Goal: Information Seeking & Learning: Check status

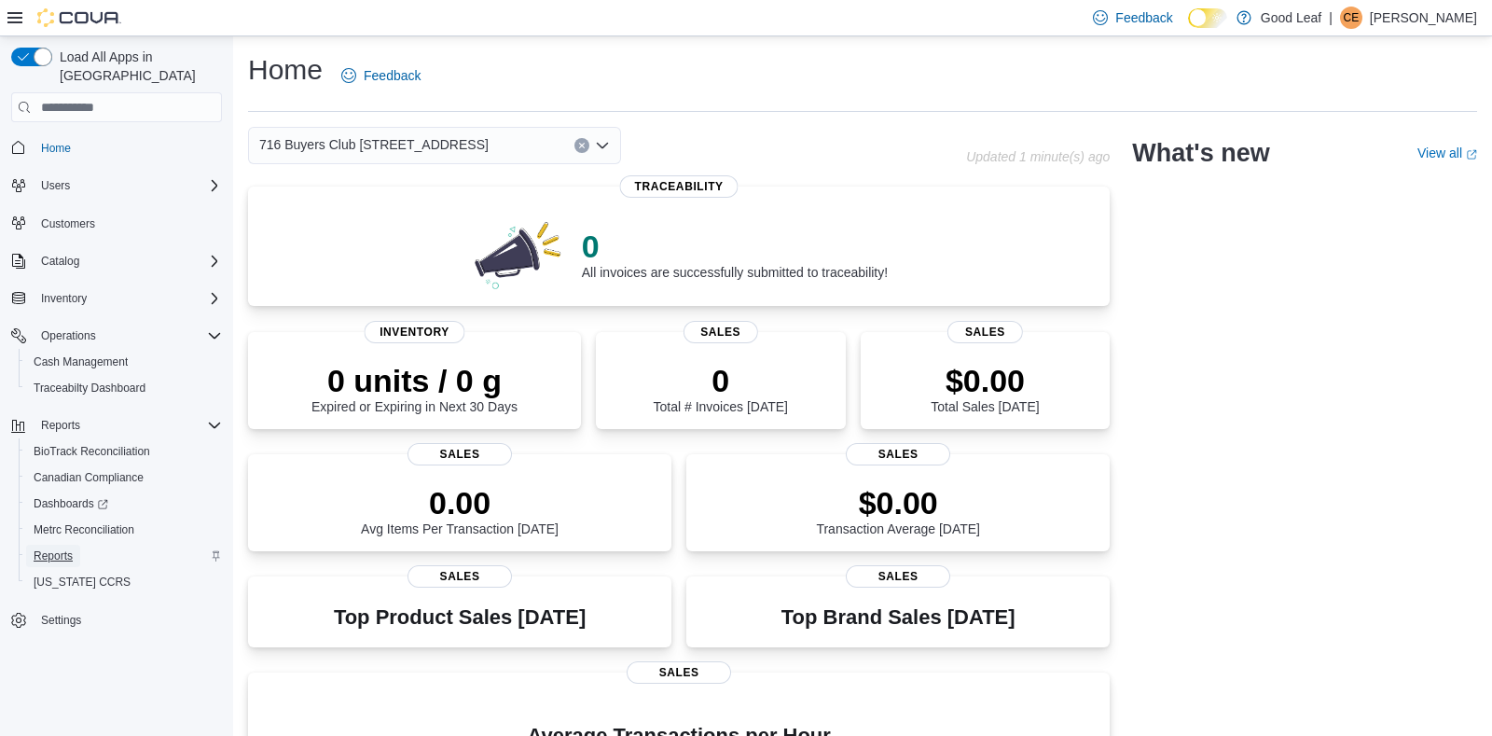
click at [43, 548] on span "Reports" at bounding box center [53, 555] width 39 height 15
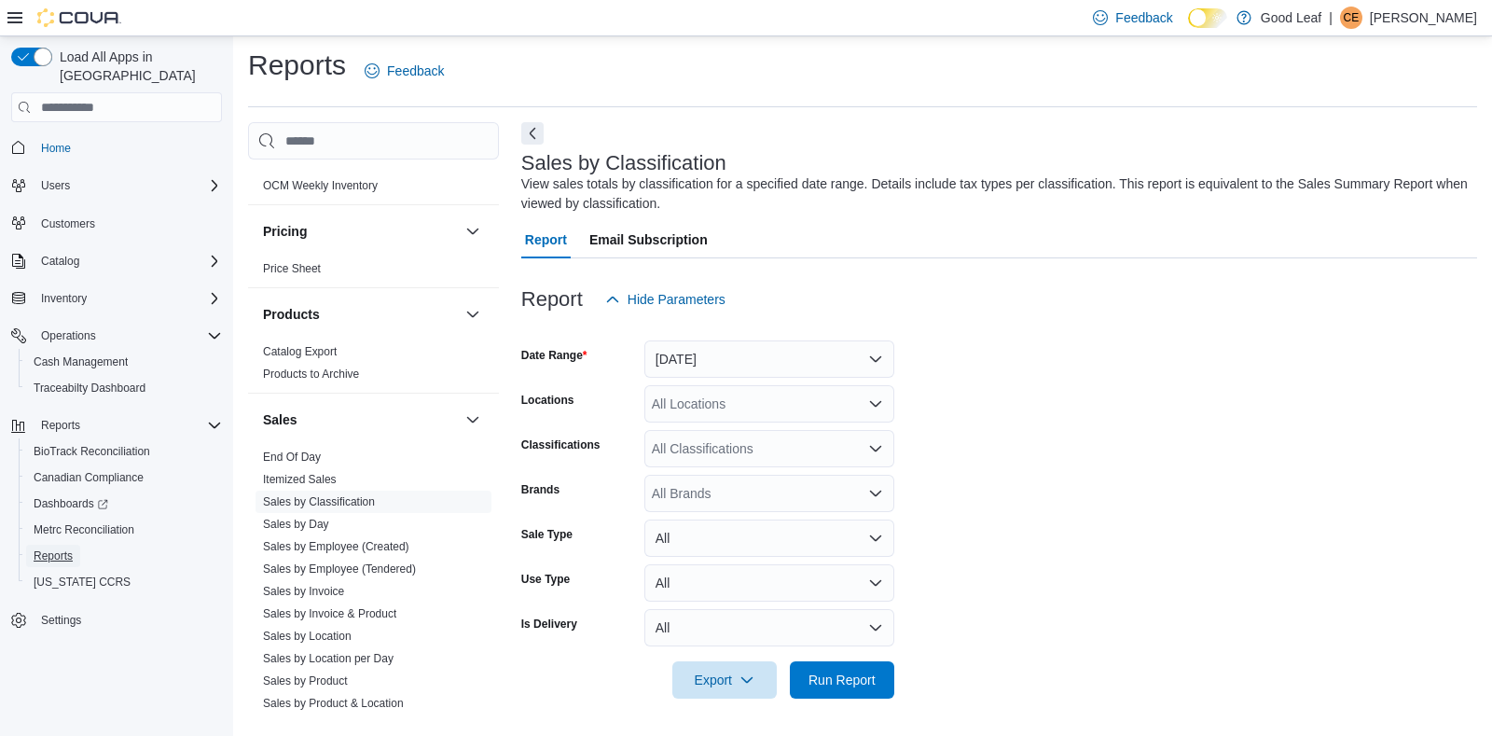
scroll to position [1242, 0]
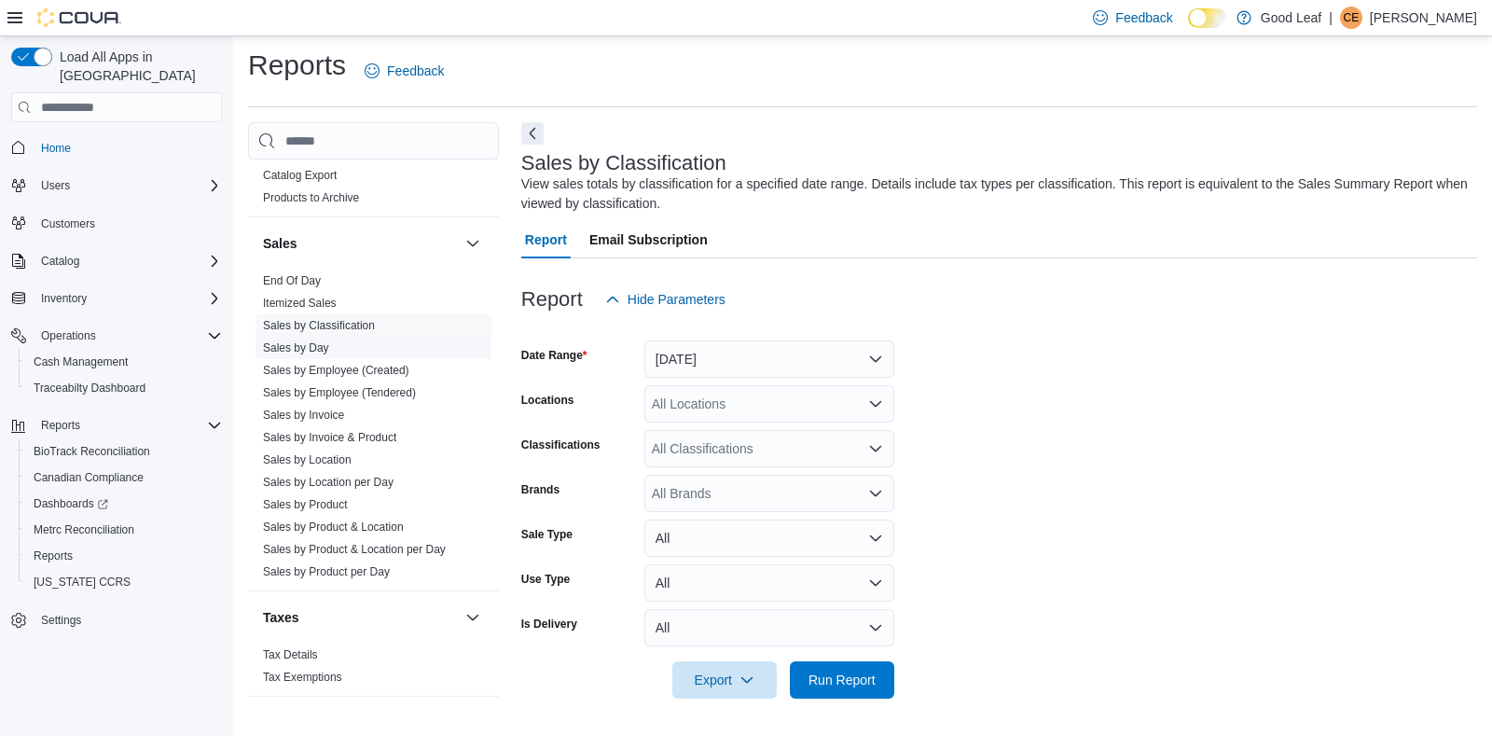
click at [323, 346] on link "Sales by Day" at bounding box center [296, 347] width 66 height 13
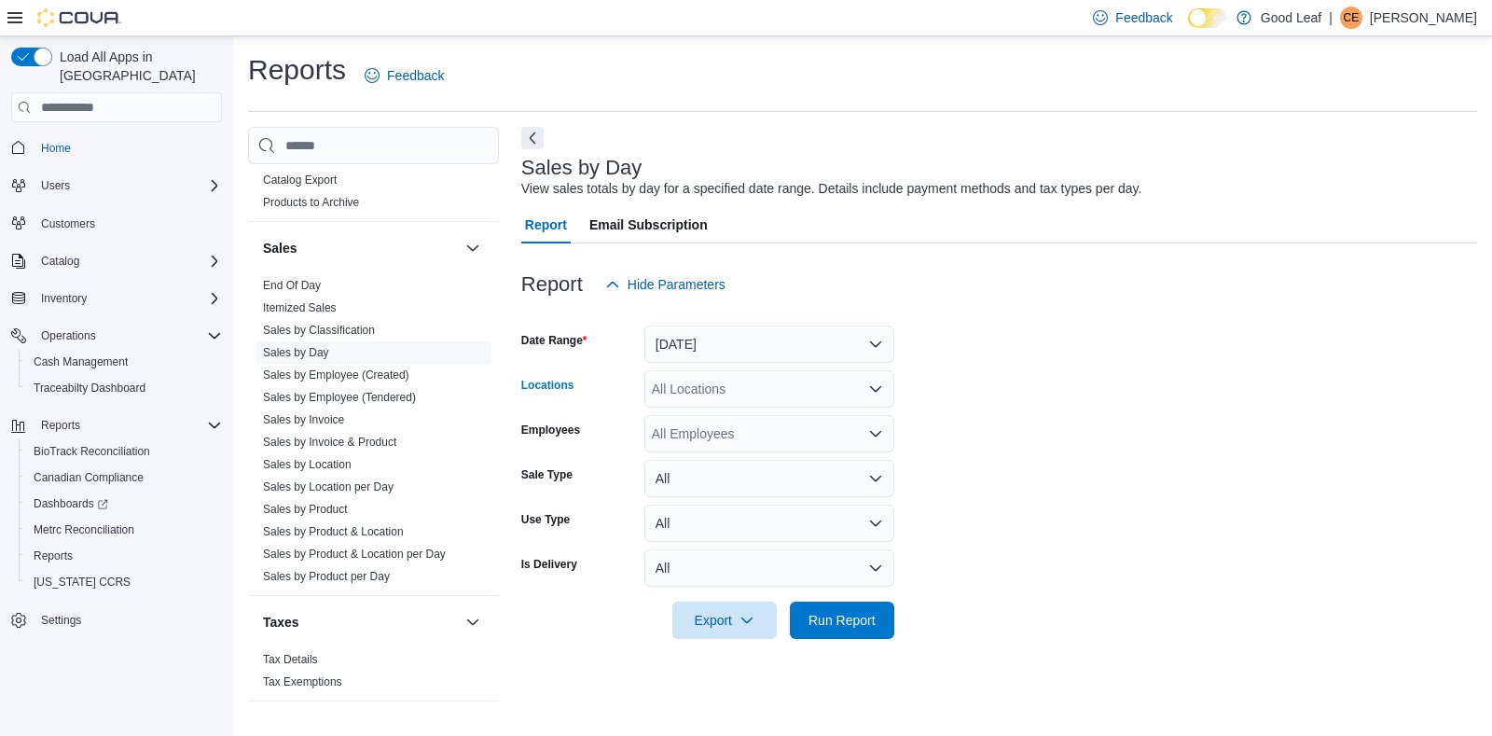
click at [668, 394] on div "All Locations" at bounding box center [769, 388] width 250 height 37
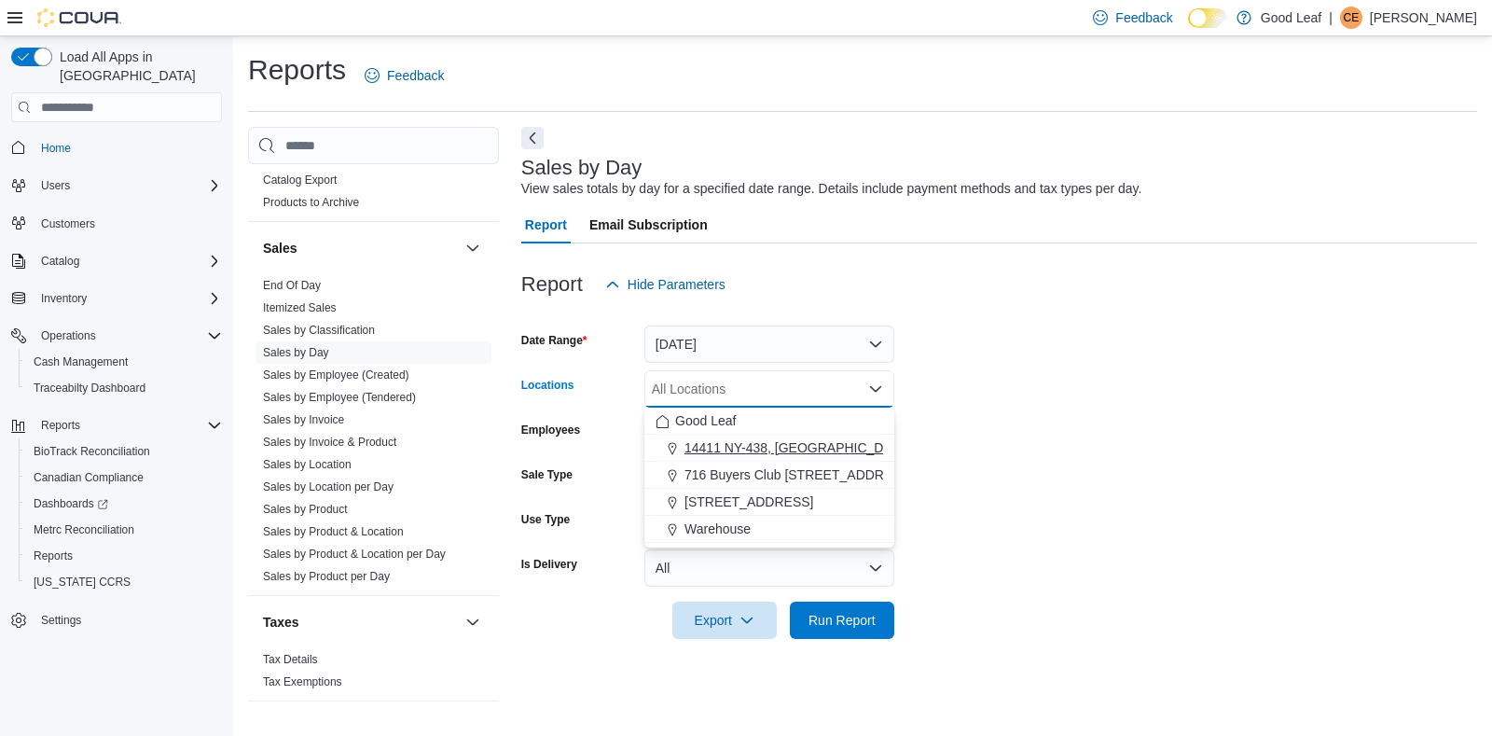
click at [704, 449] on span "14411 NY-438, [GEOGRAPHIC_DATA]" at bounding box center [797, 447] width 227 height 19
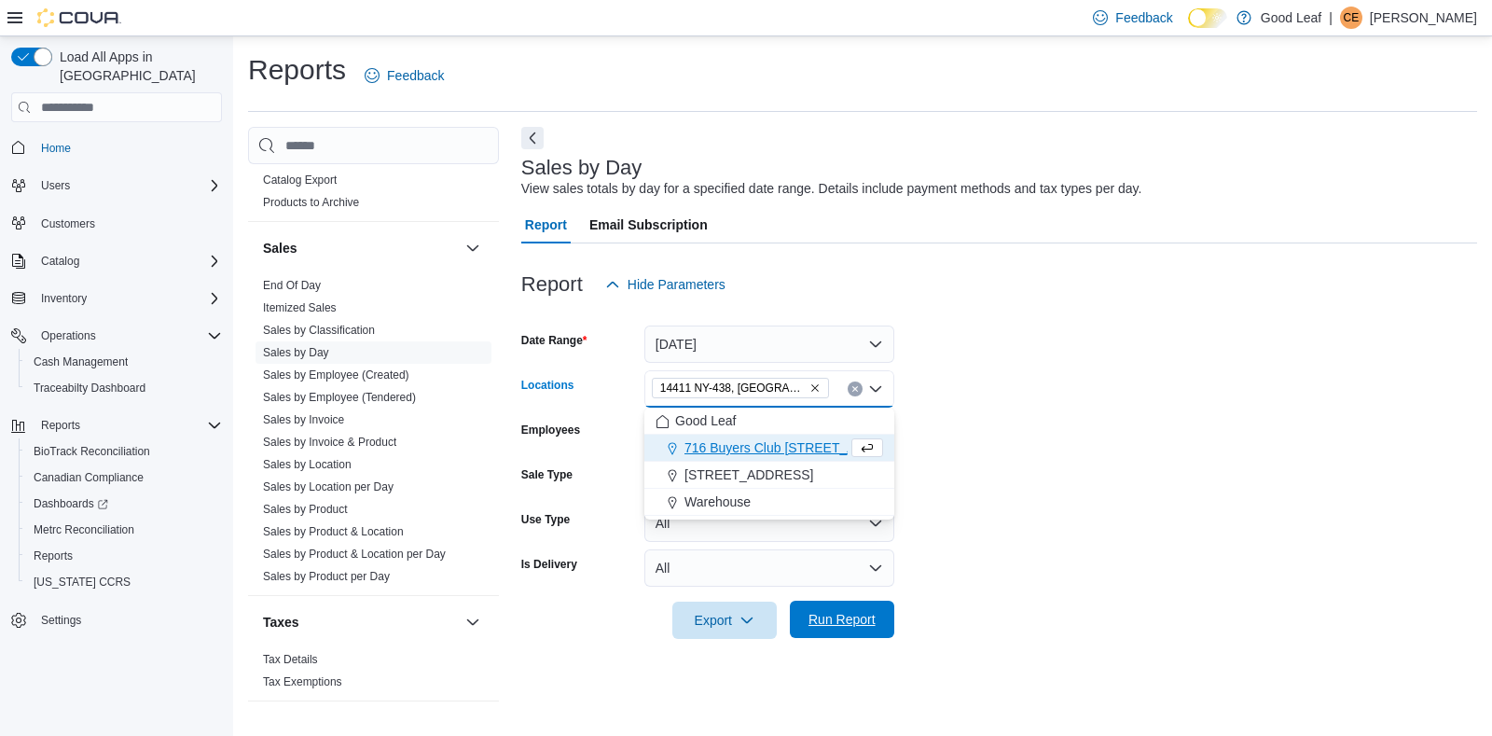
click at [811, 620] on span "Run Report" at bounding box center [841, 619] width 67 height 19
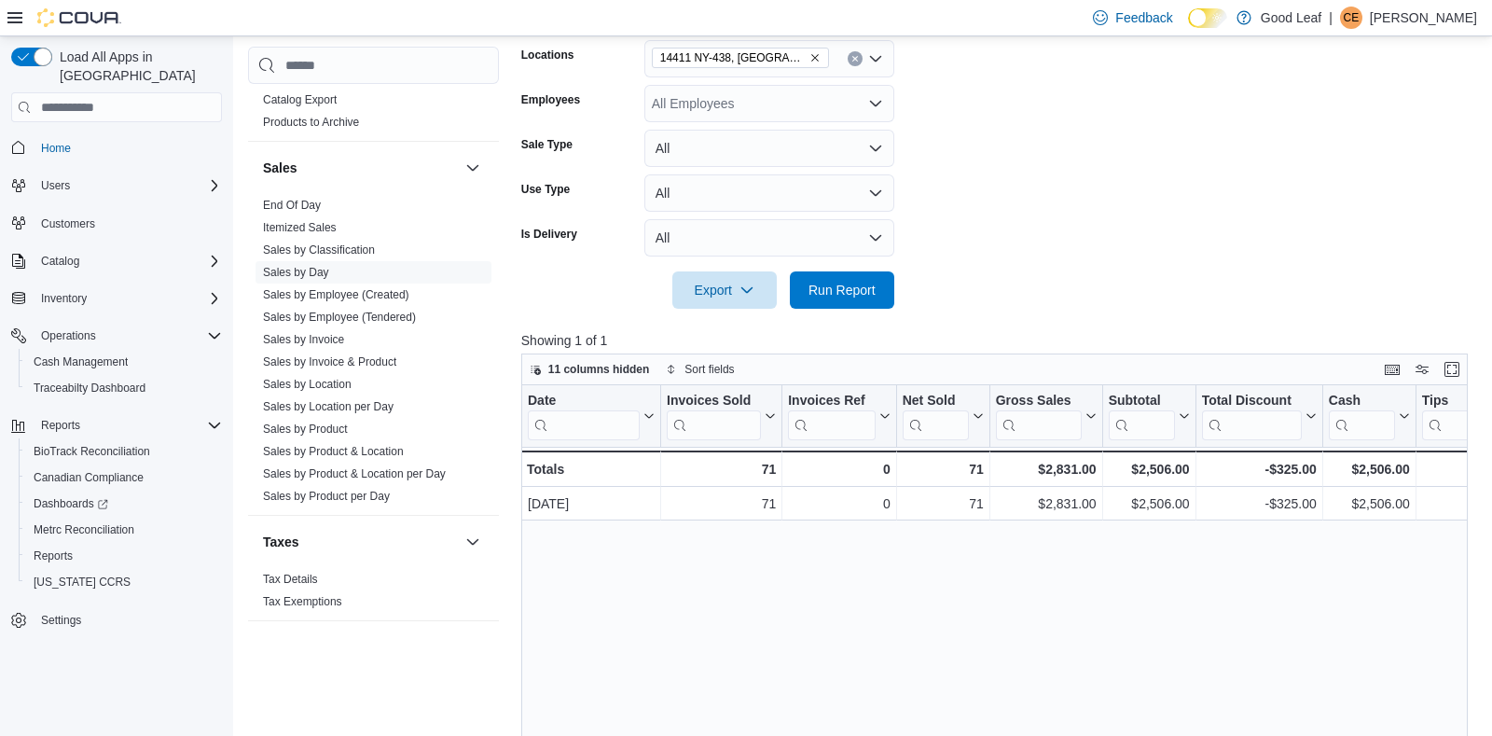
scroll to position [331, 0]
click at [1454, 370] on button "Enter fullscreen" at bounding box center [1452, 367] width 22 height 22
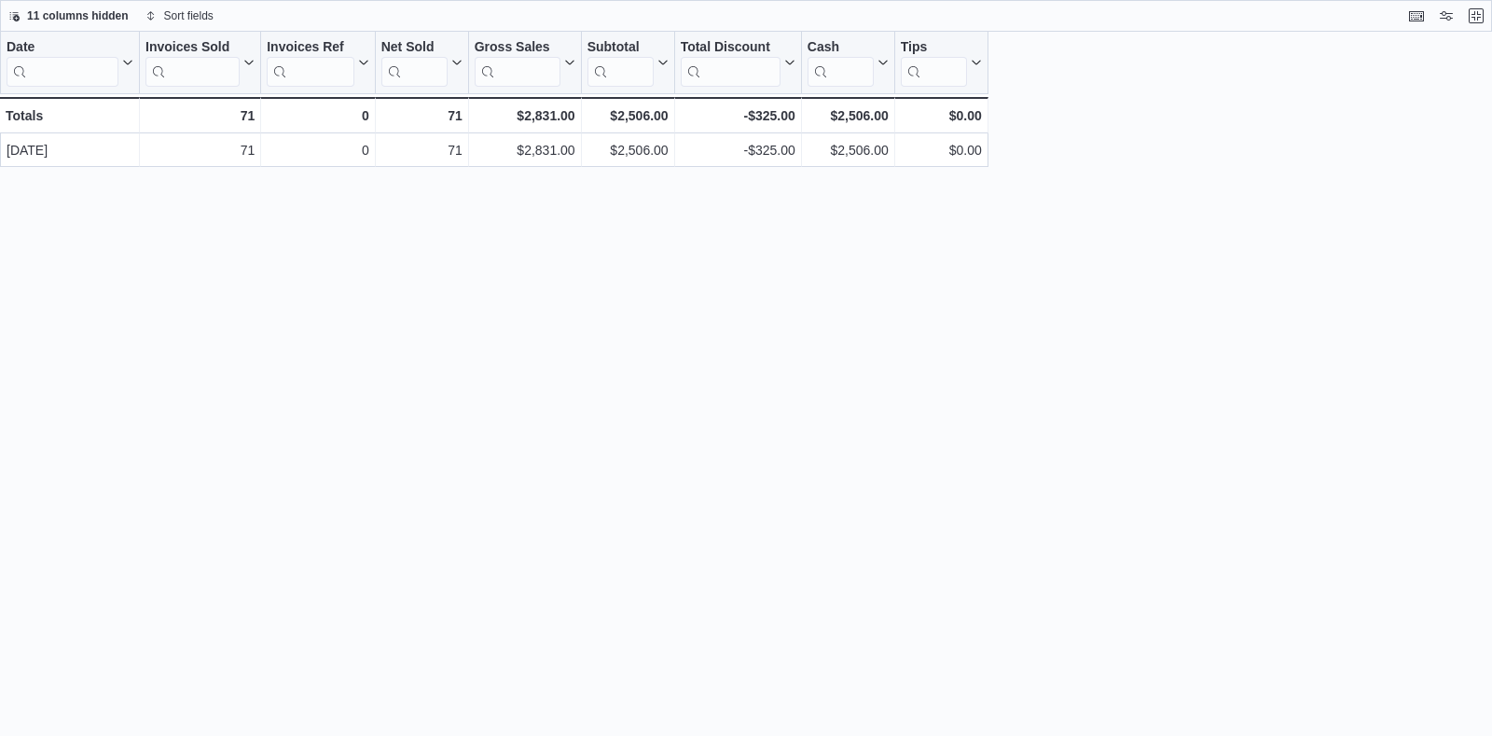
scroll to position [1242, 0]
click at [1470, 17] on button "Exit fullscreen" at bounding box center [1476, 15] width 22 height 22
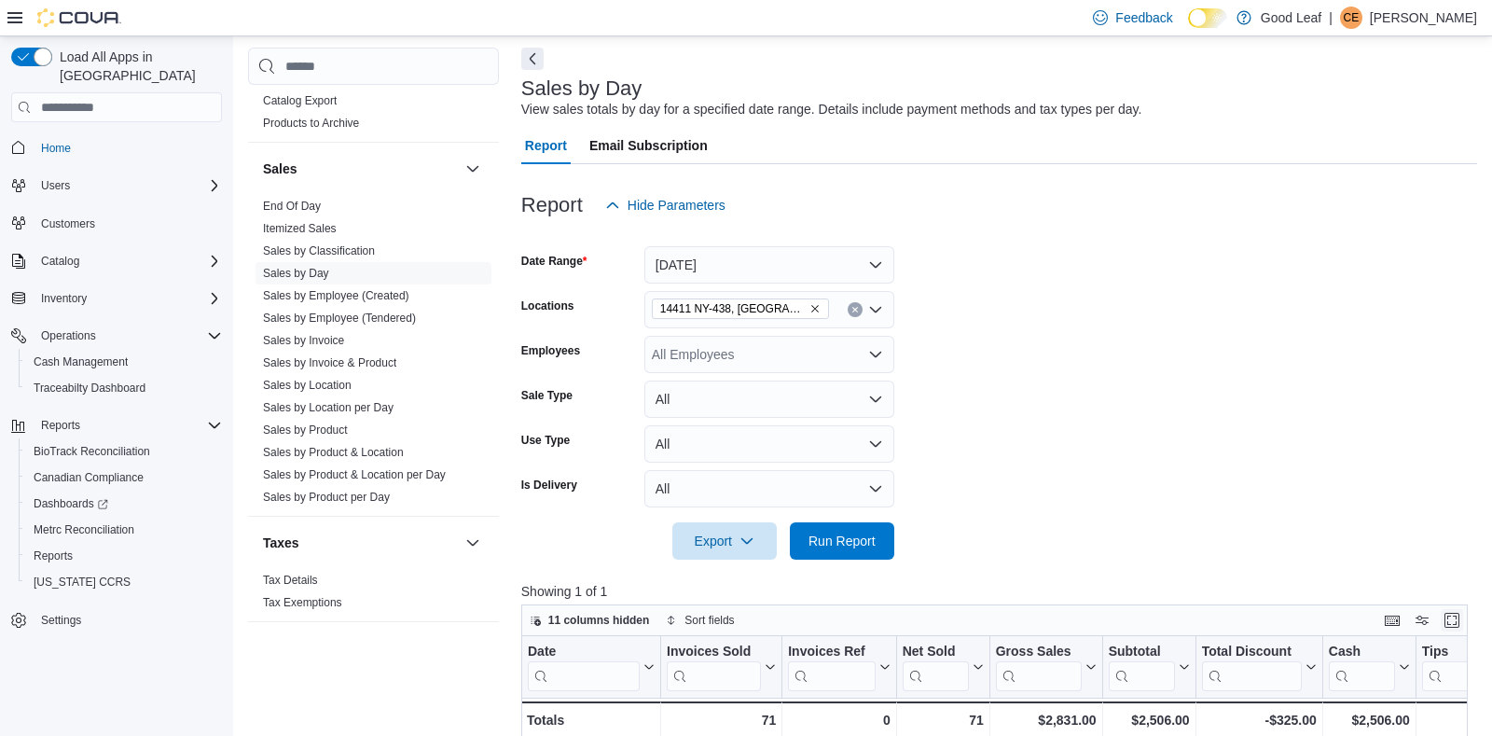
scroll to position [110, 0]
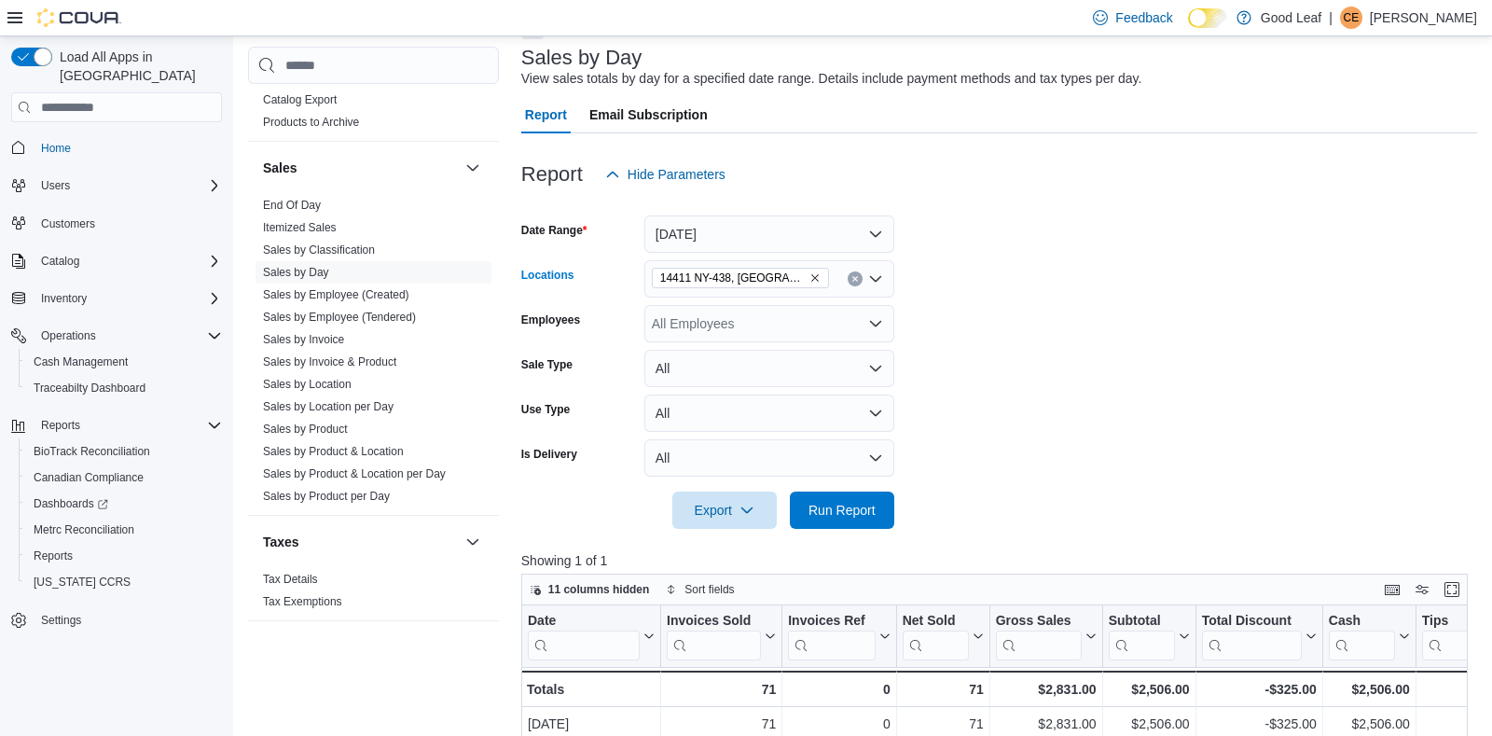
click at [809, 272] on icon "Remove 14411 NY-438, Gowanda from selection in this group" at bounding box center [814, 277] width 11 height 11
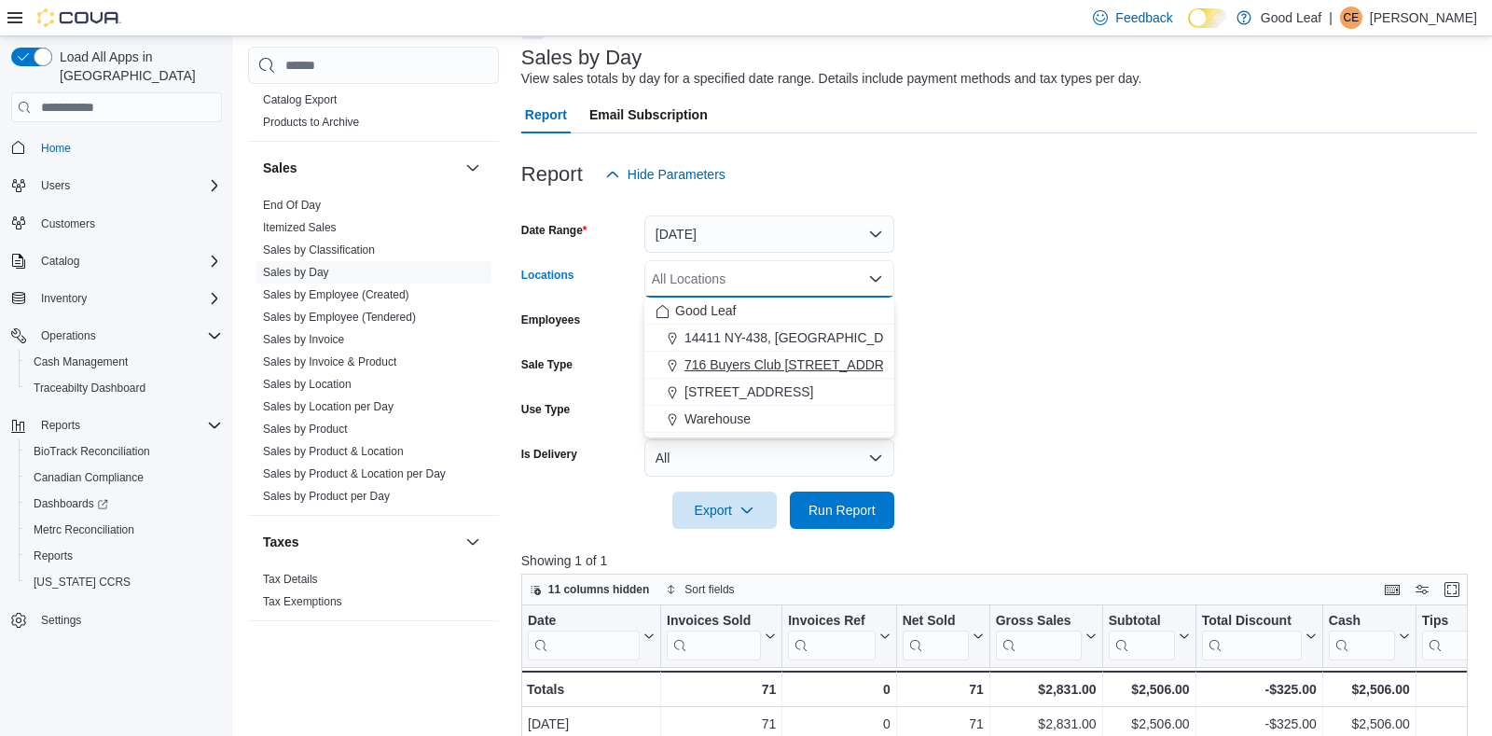
click at [783, 360] on span "716 Buyers Club [STREET_ADDRESS]" at bounding box center [798, 364] width 229 height 19
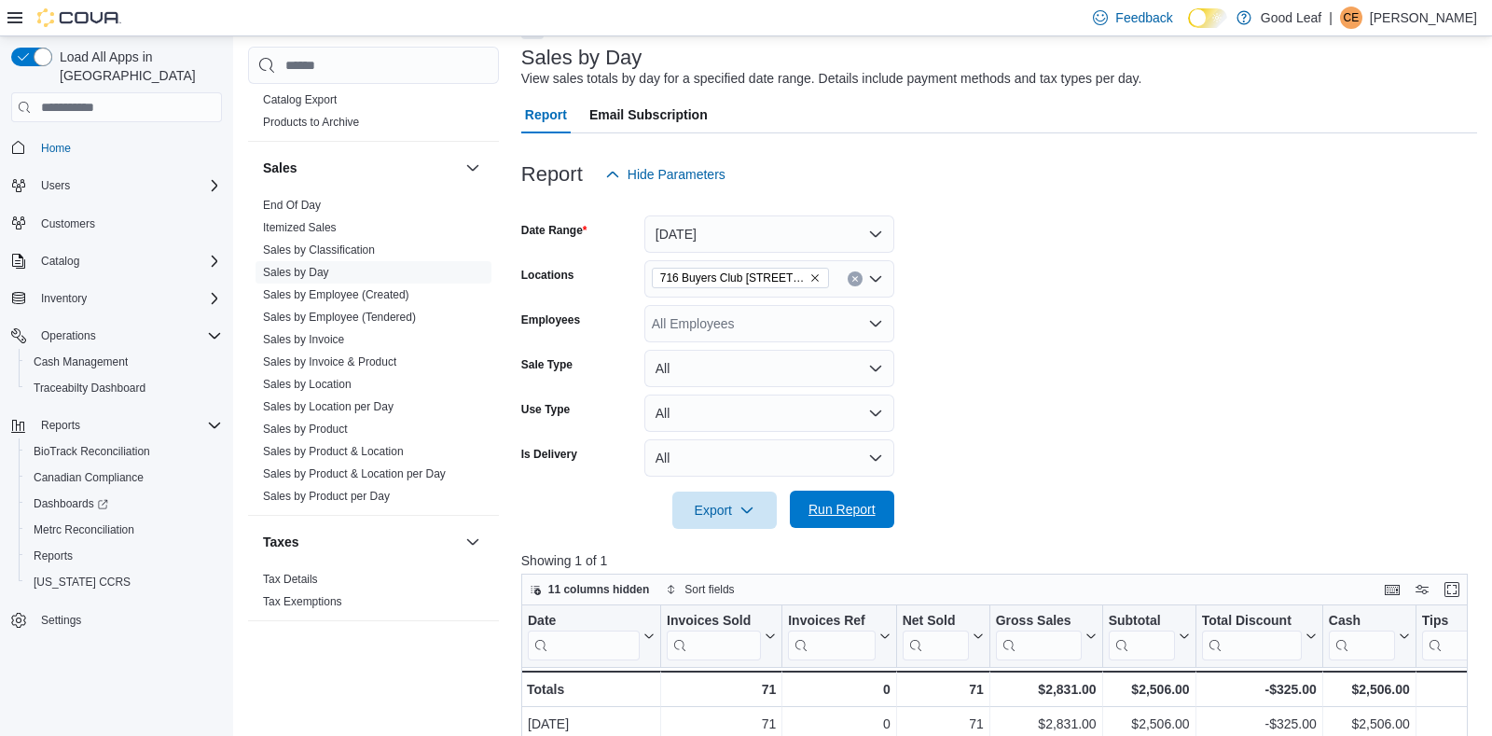
click at [812, 513] on span "Run Report" at bounding box center [841, 509] width 67 height 19
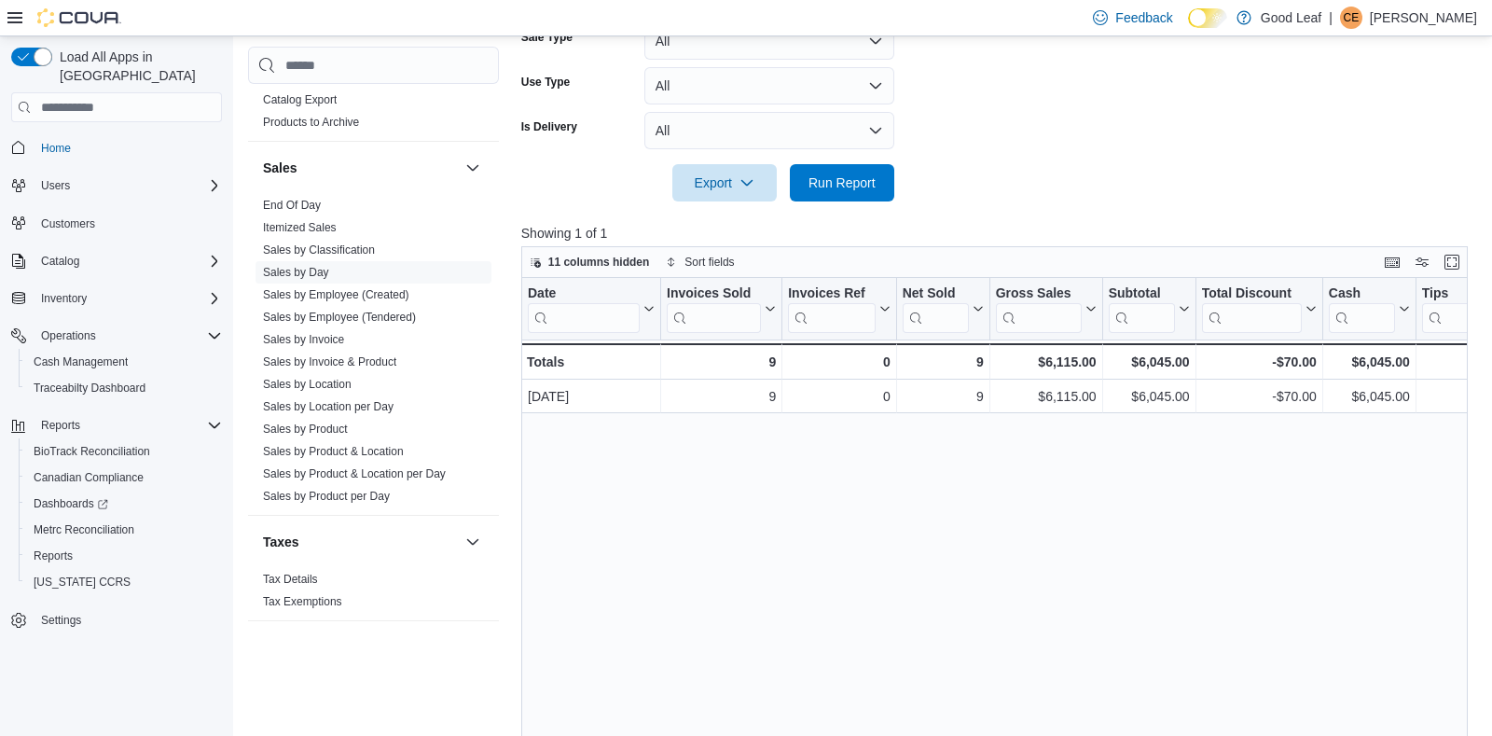
scroll to position [441, 0]
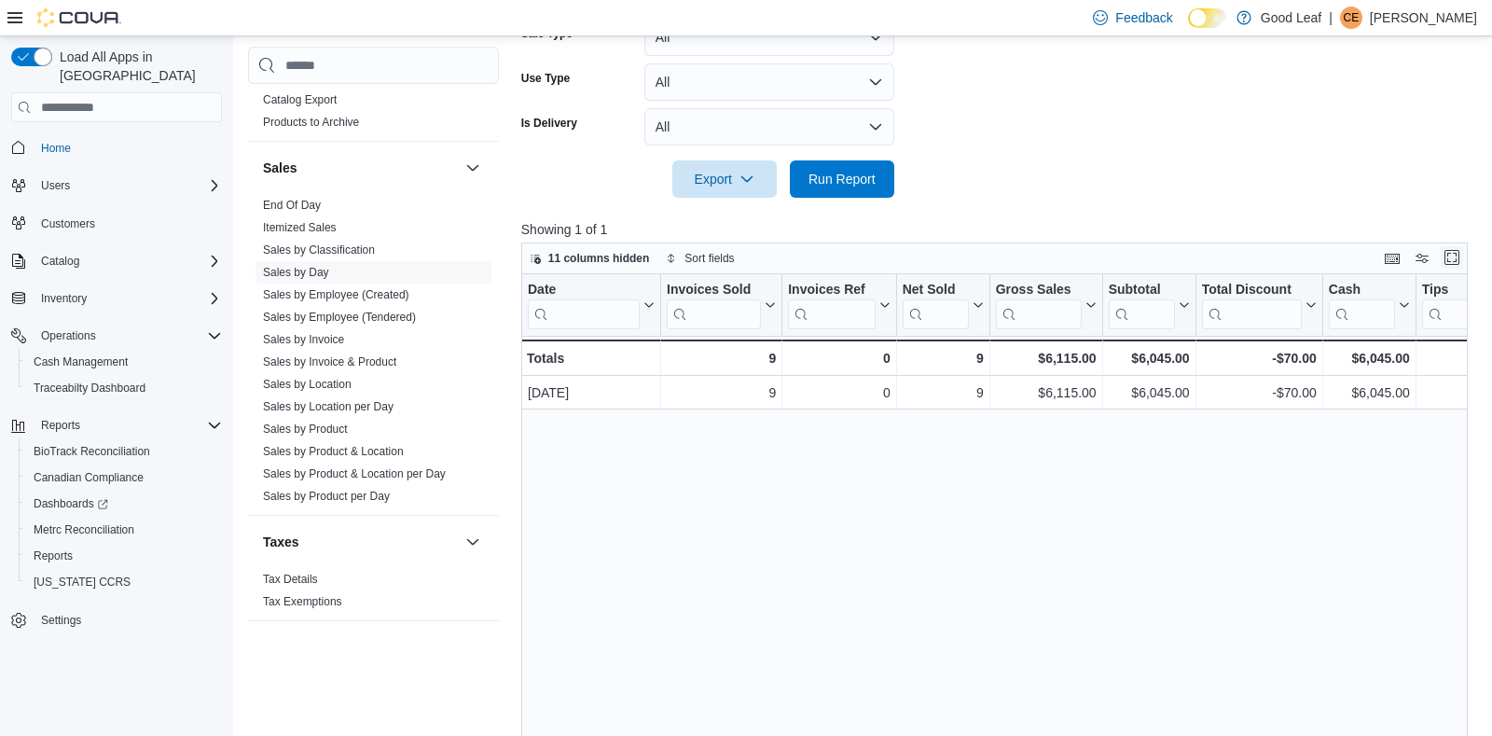
click at [1454, 260] on button "Enter fullscreen" at bounding box center [1452, 257] width 22 height 22
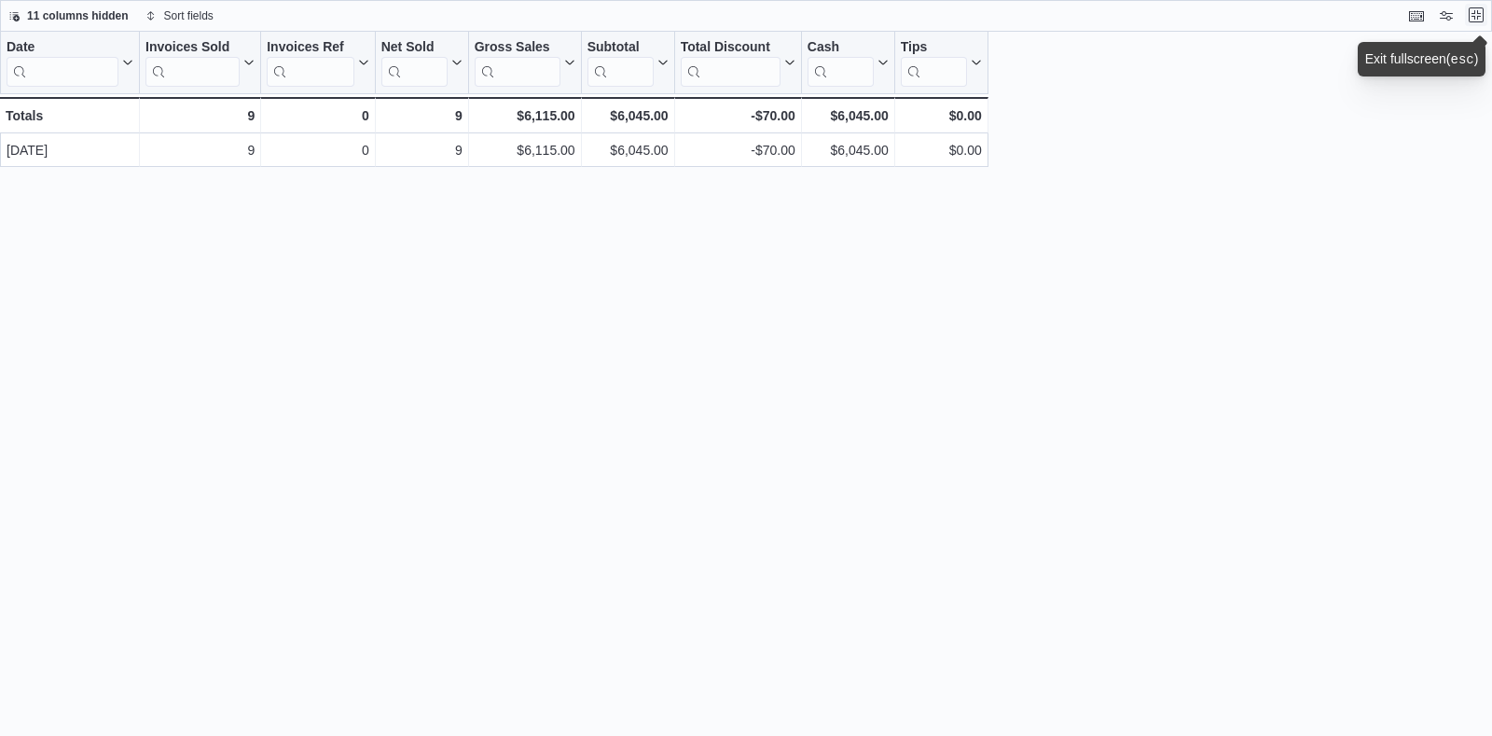
click at [1472, 11] on button "Exit fullscreen" at bounding box center [1476, 15] width 22 height 22
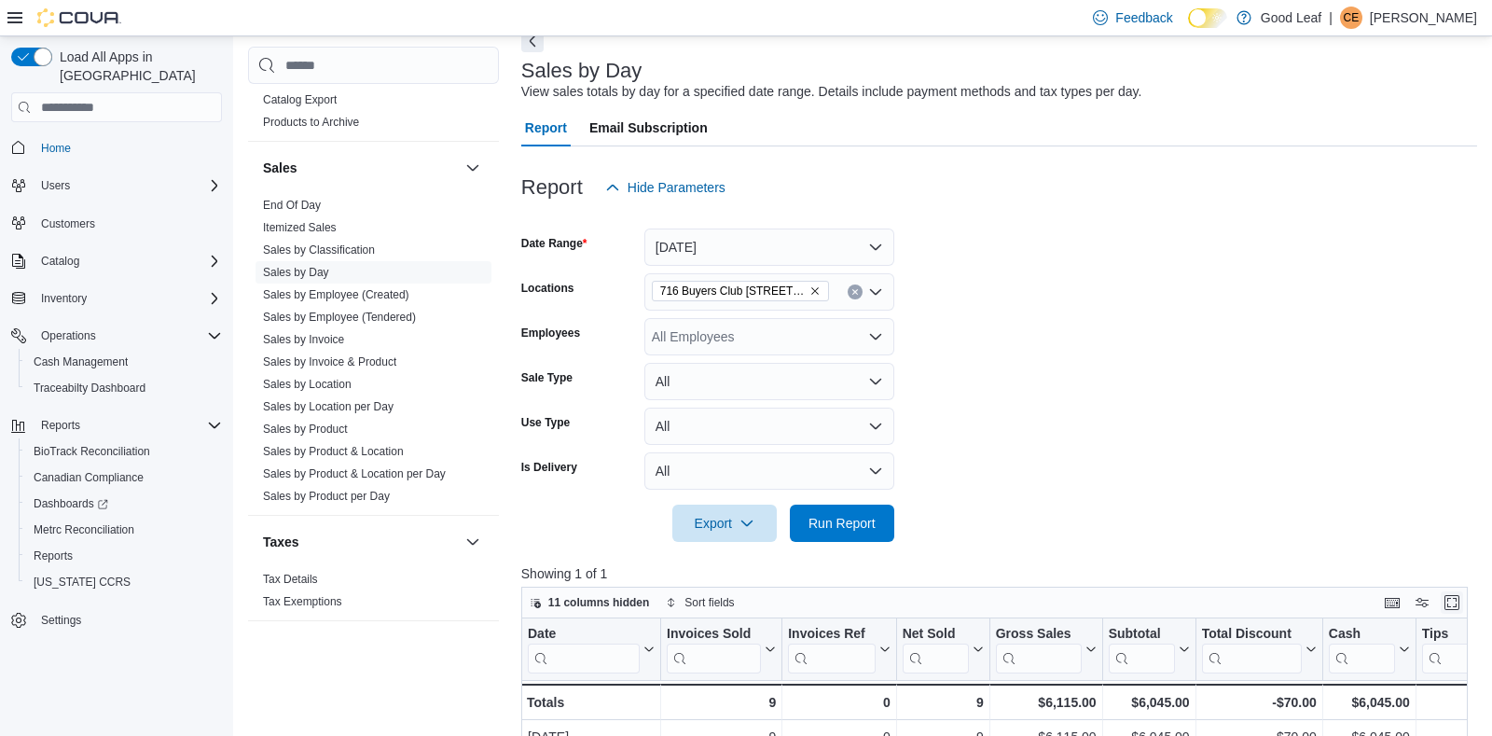
scroll to position [110, 0]
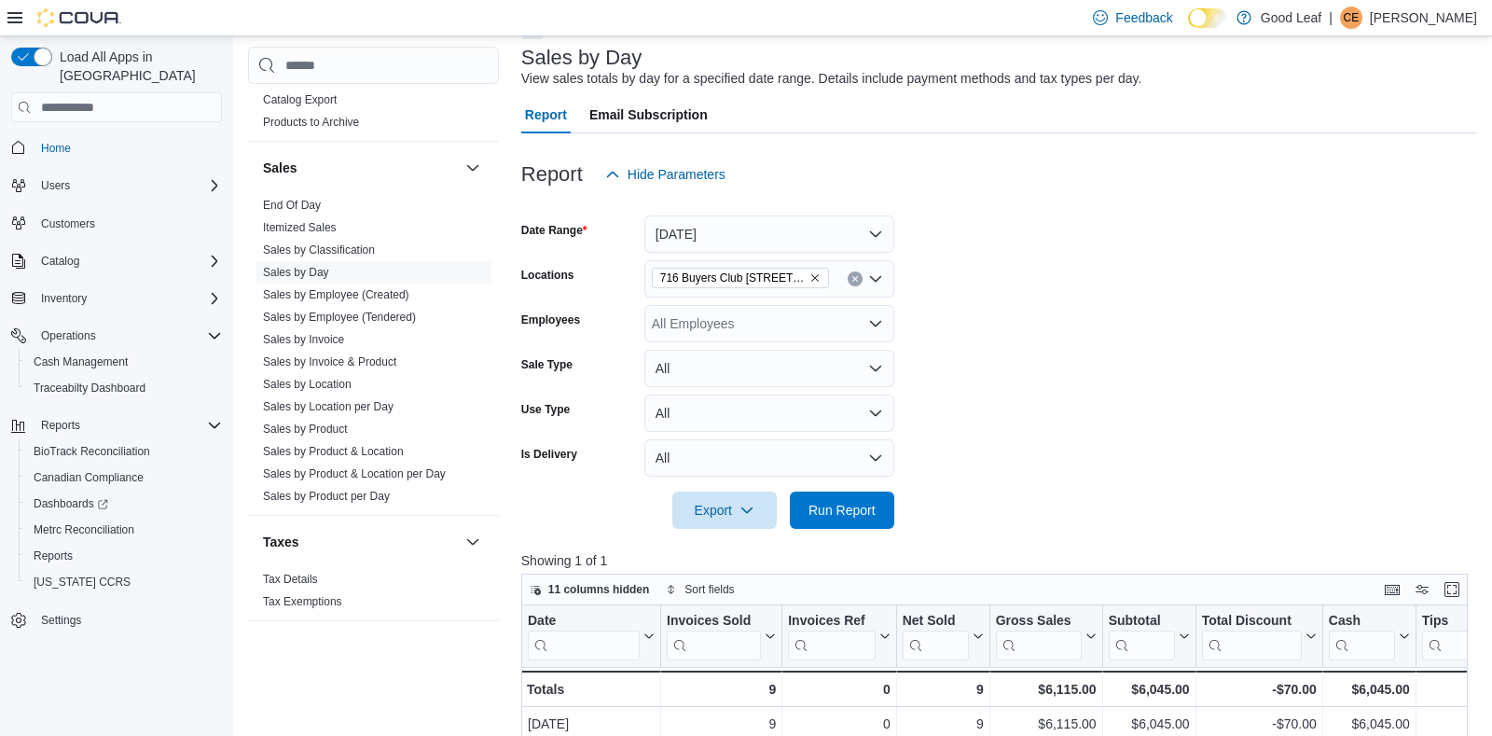
click at [818, 273] on icon "Remove 716 Buyers Club 6665 Route 417, Killbuck from selection in this group" at bounding box center [814, 277] width 11 height 11
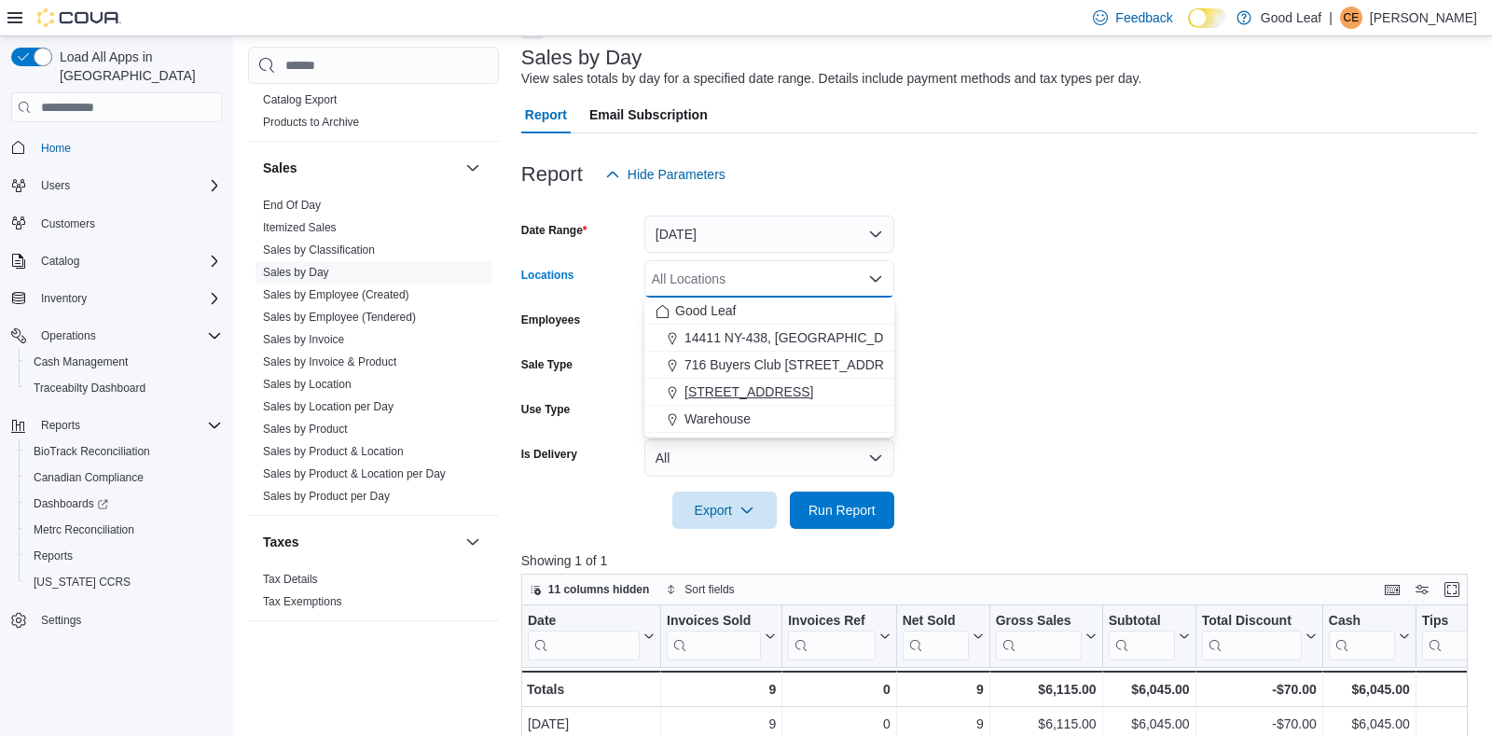
click at [801, 394] on span "[STREET_ADDRESS]" at bounding box center [748, 391] width 129 height 19
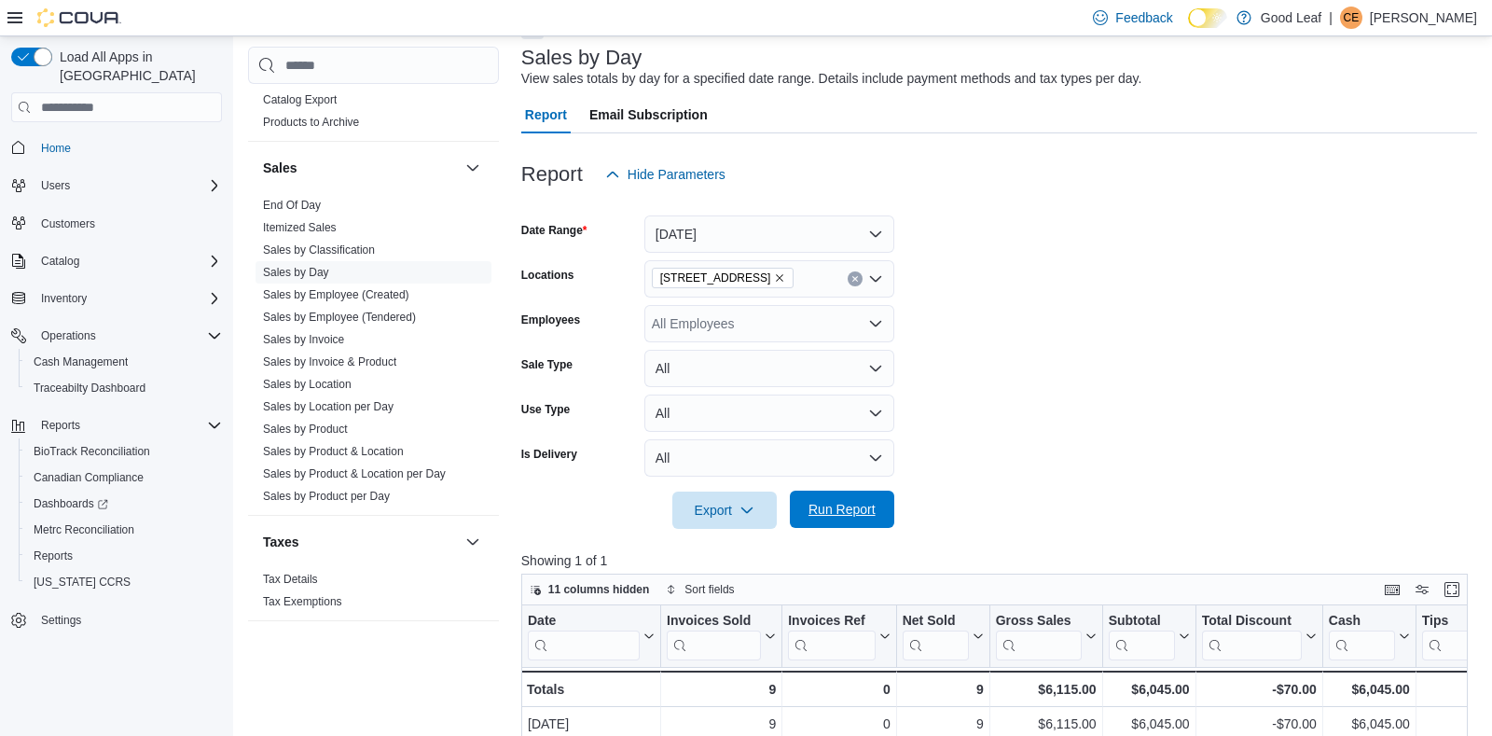
click at [816, 508] on span "Run Report" at bounding box center [841, 509] width 67 height 19
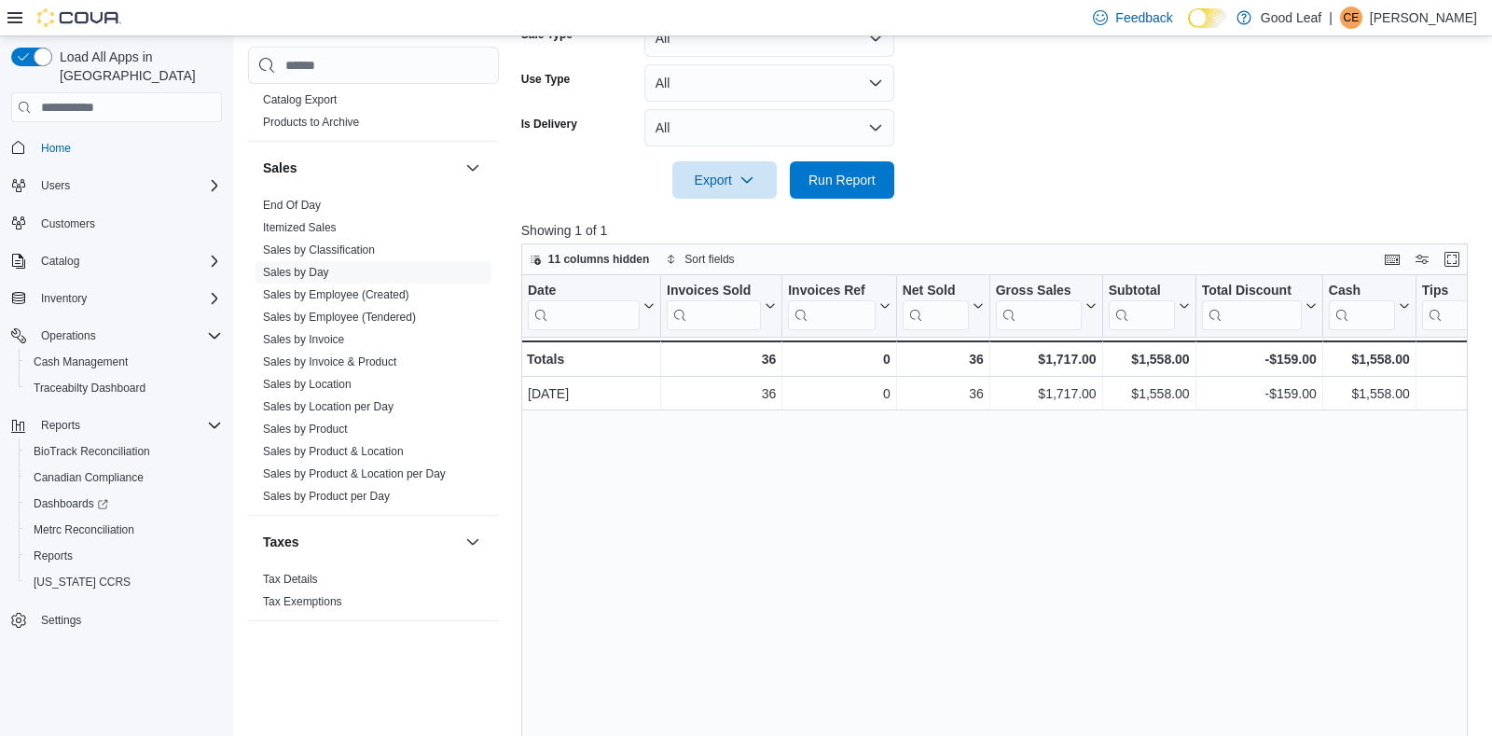
scroll to position [441, 0]
click at [1442, 262] on button "Enter fullscreen" at bounding box center [1452, 257] width 22 height 22
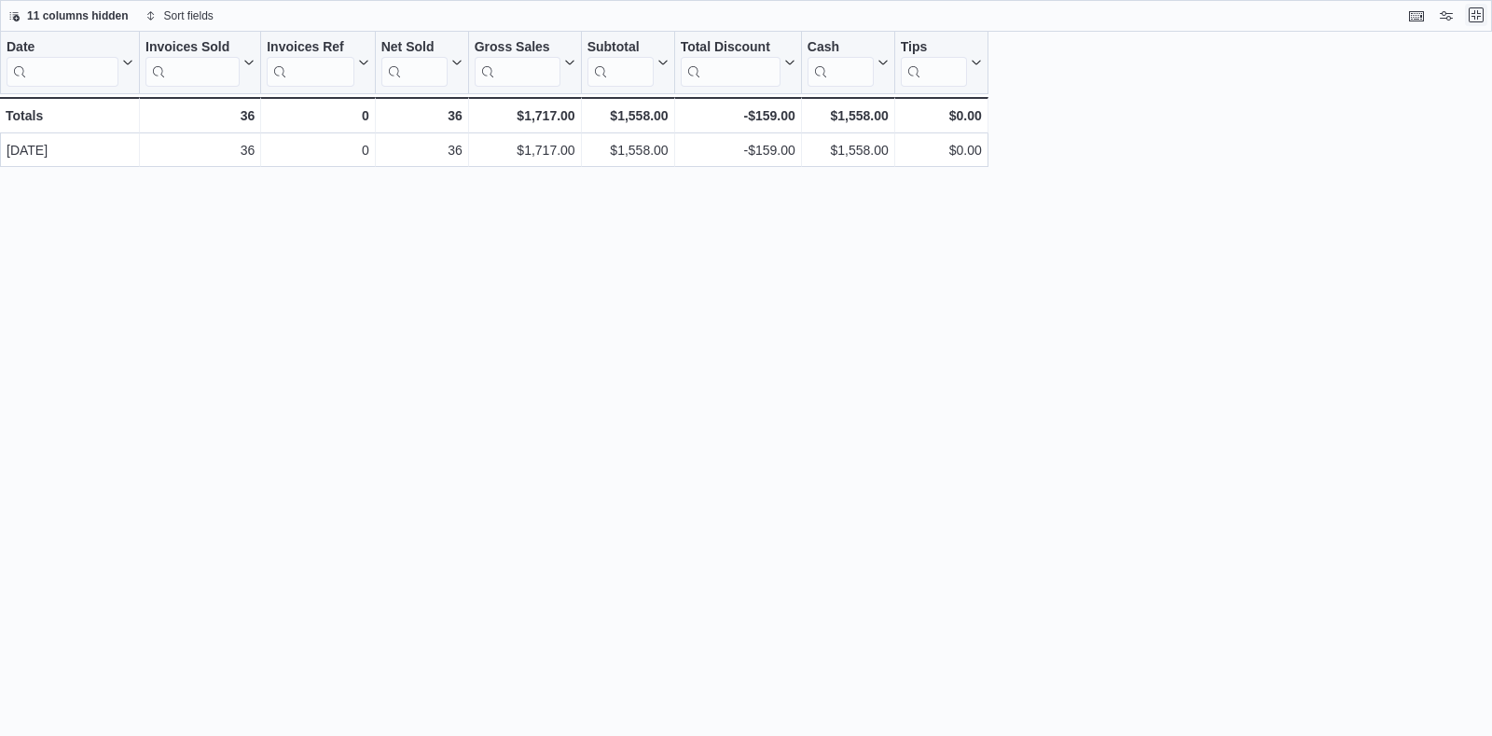
scroll to position [0, 0]
click at [1470, 13] on button "Exit fullscreen" at bounding box center [1476, 15] width 22 height 22
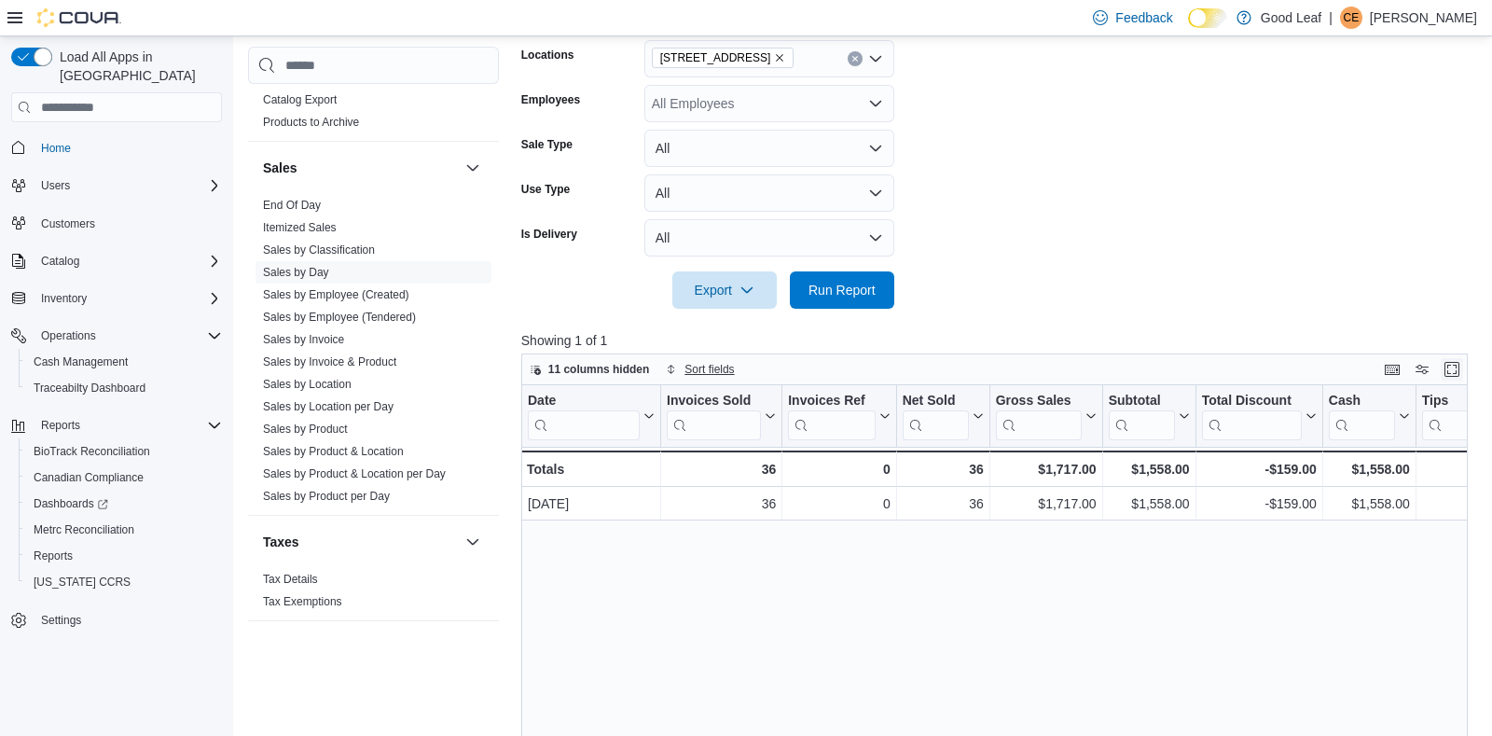
scroll to position [331, 0]
click at [390, 319] on link "Sales by Employee (Tendered)" at bounding box center [339, 317] width 153 height 13
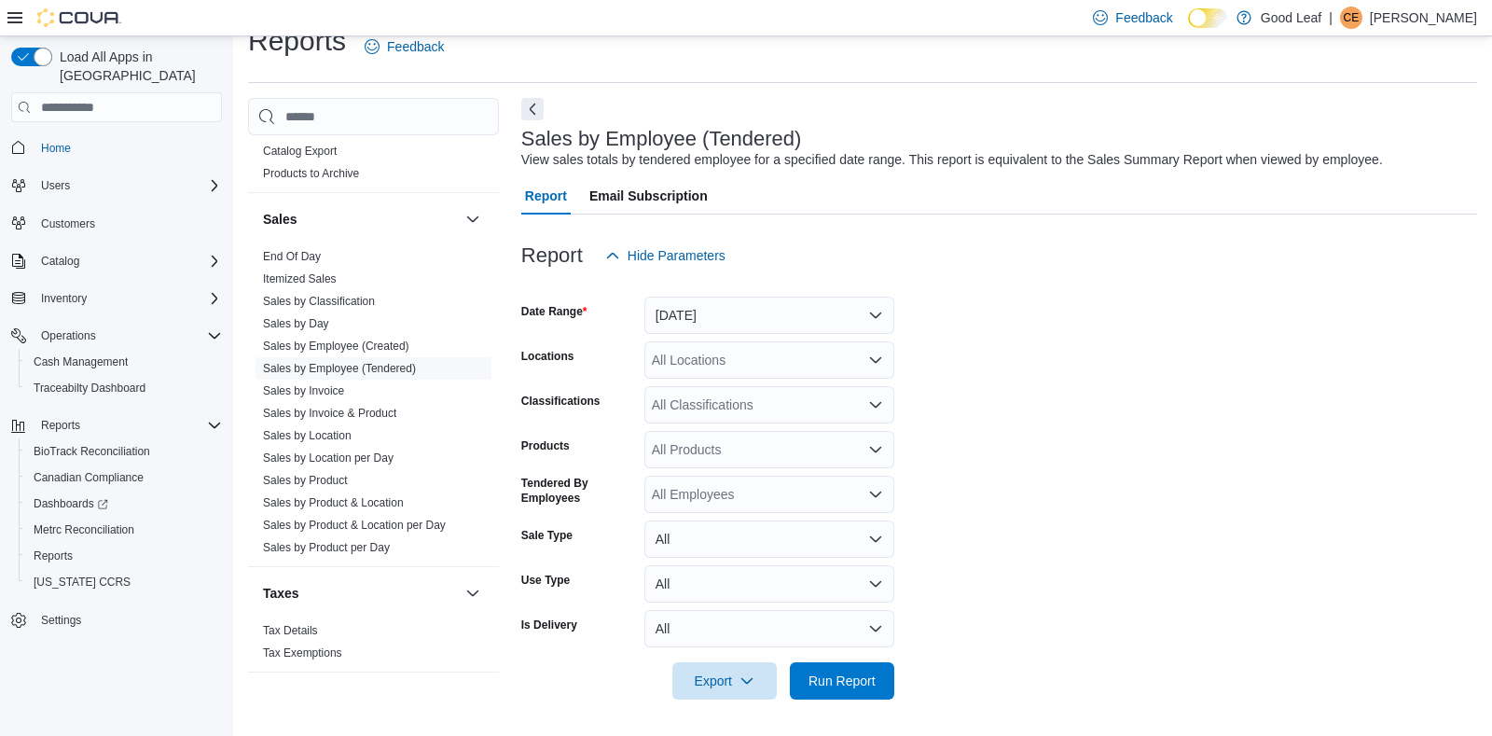
scroll to position [30, 0]
click at [864, 353] on div "All Locations" at bounding box center [769, 358] width 250 height 37
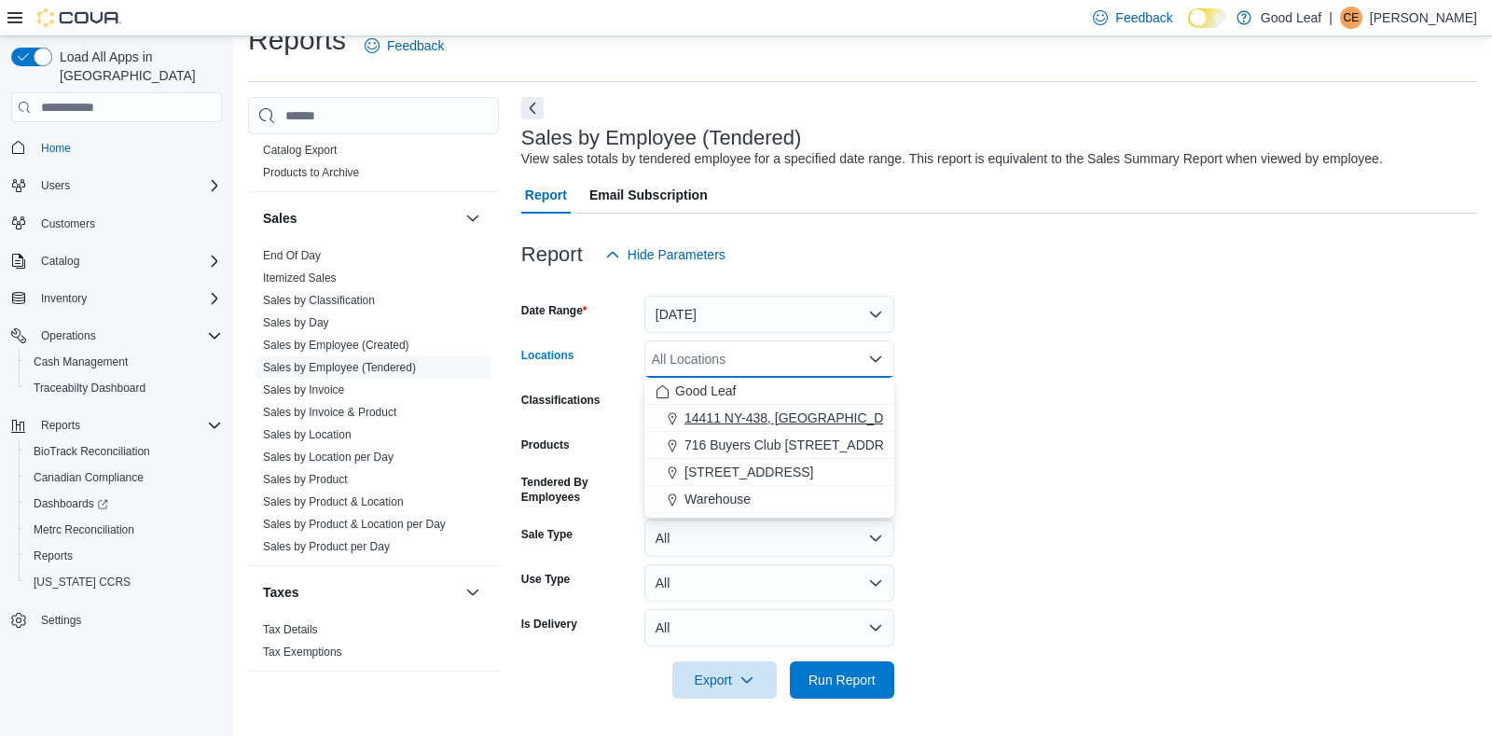
click at [777, 422] on span "14411 NY-438, [GEOGRAPHIC_DATA]" at bounding box center [797, 417] width 227 height 19
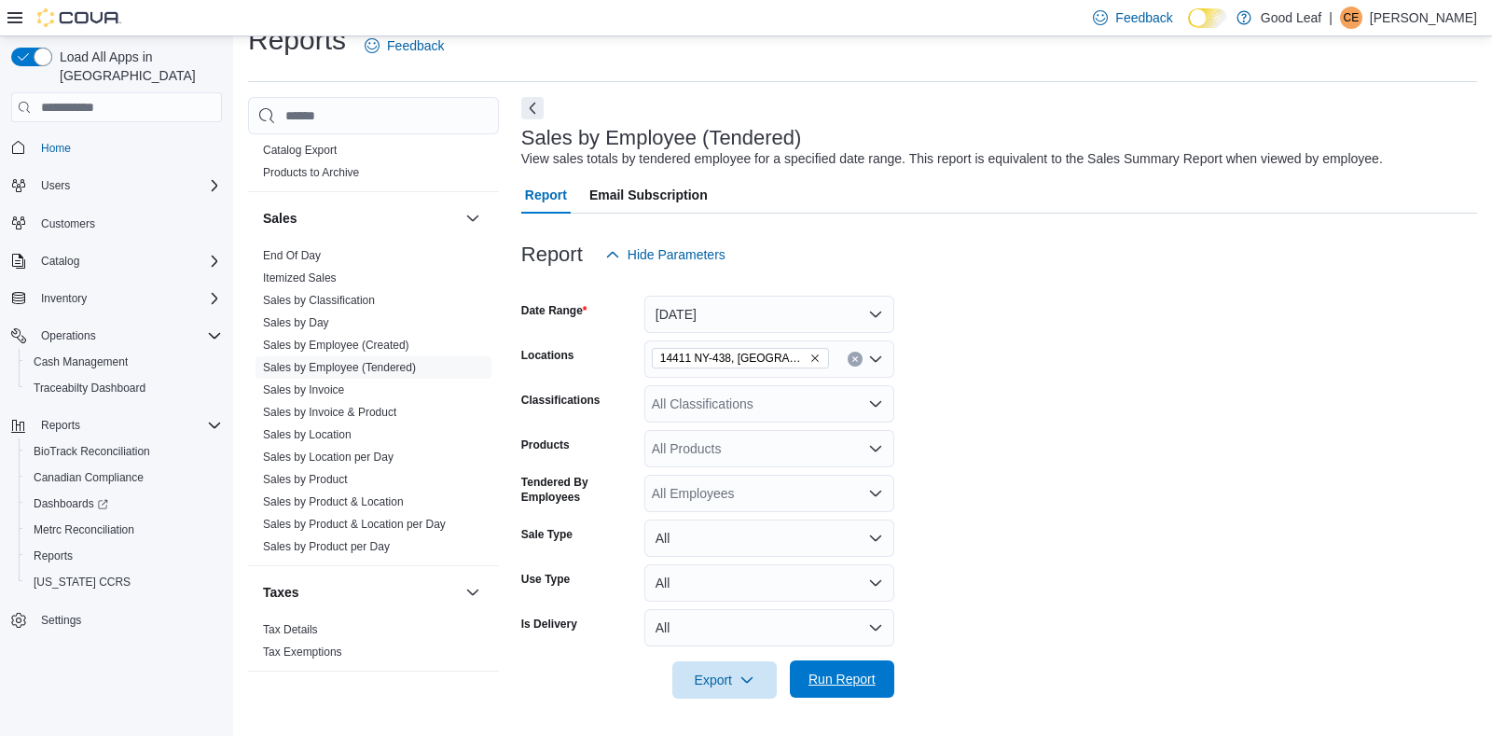
click at [794, 675] on button "Run Report" at bounding box center [842, 678] width 104 height 37
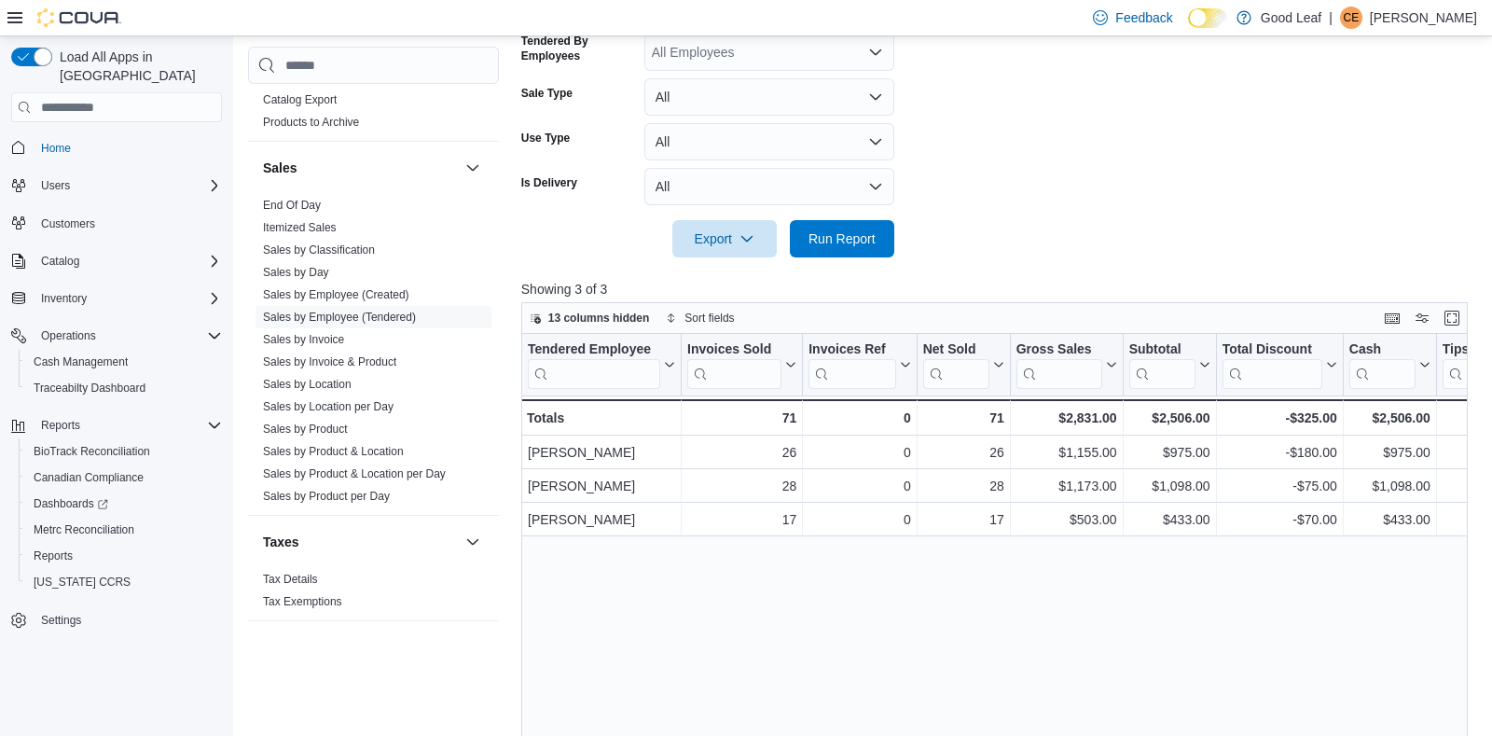
scroll to position [471, 0]
click at [1446, 313] on button "Enter fullscreen" at bounding box center [1452, 317] width 22 height 22
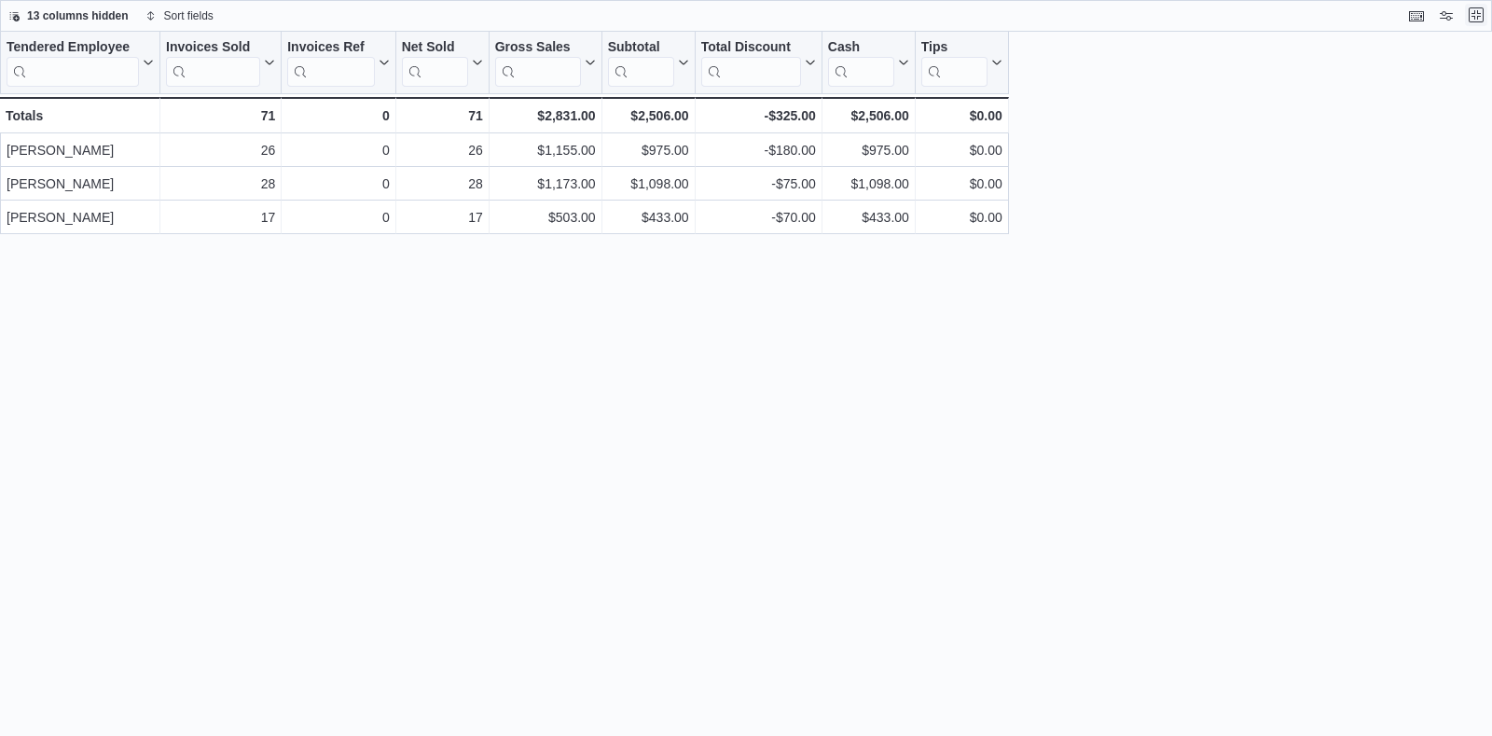
scroll to position [0, 0]
click at [1473, 15] on button "Exit fullscreen" at bounding box center [1476, 15] width 22 height 22
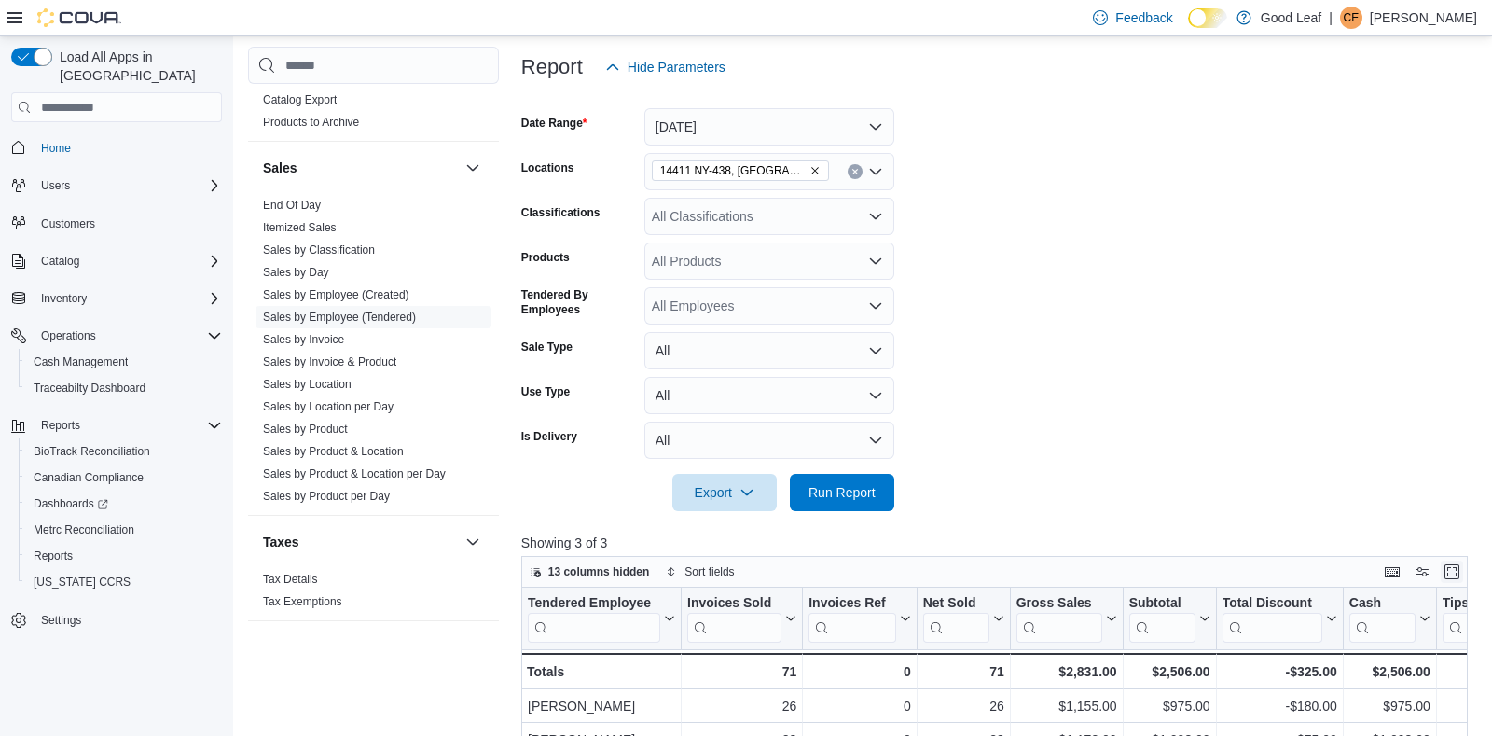
scroll to position [220, 0]
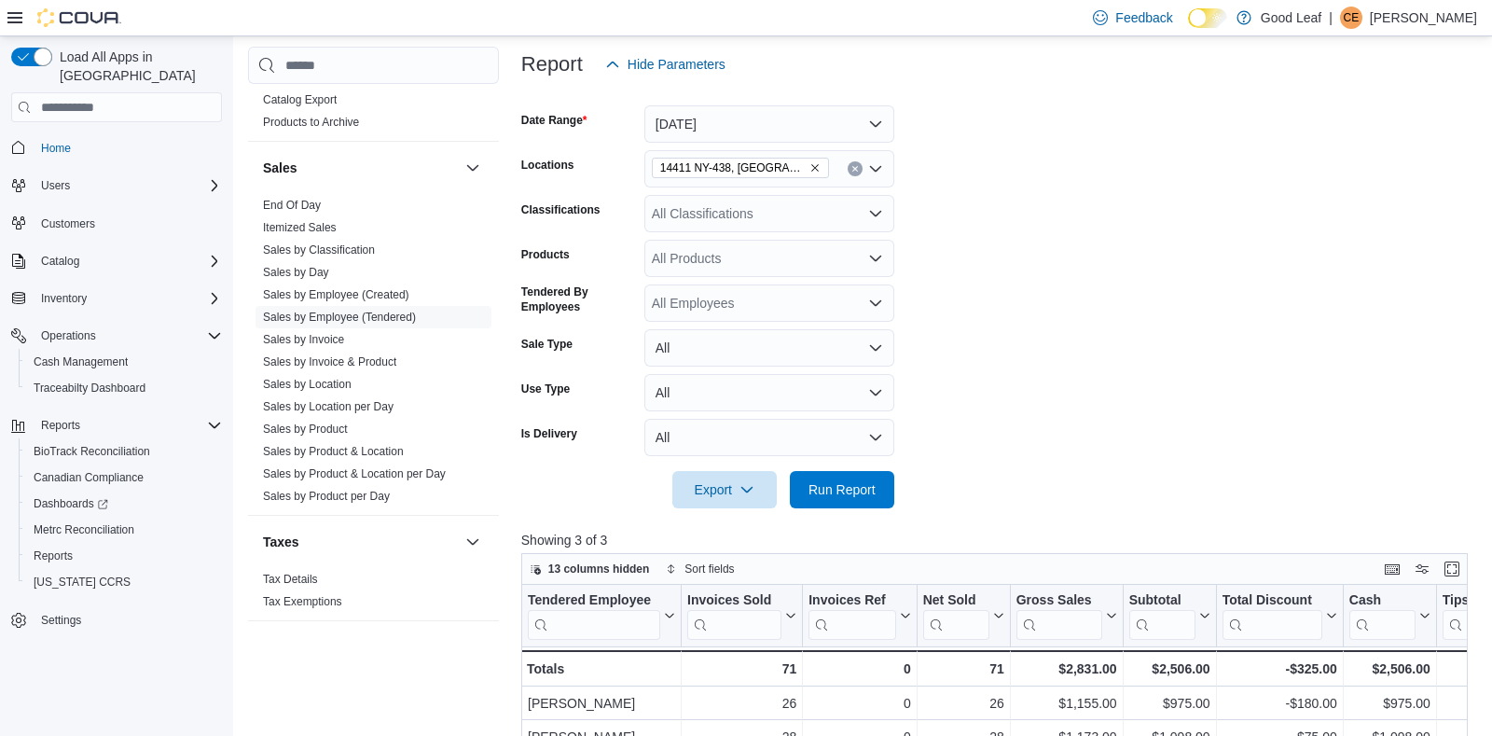
click at [809, 167] on icon "Remove 14411 NY-438, Gowanda from selection in this group" at bounding box center [814, 167] width 11 height 11
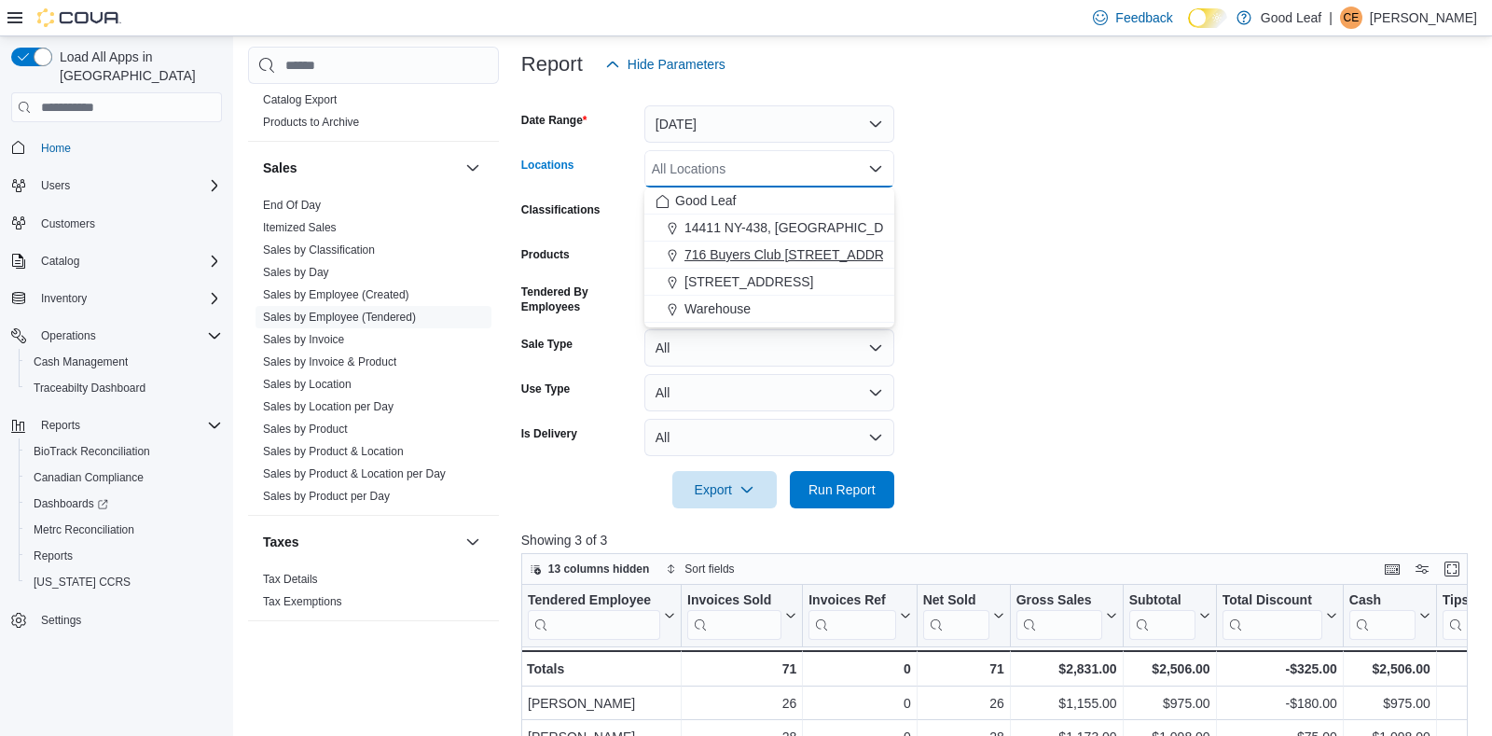
click at [772, 254] on span "716 Buyers Club [STREET_ADDRESS]" at bounding box center [798, 254] width 229 height 19
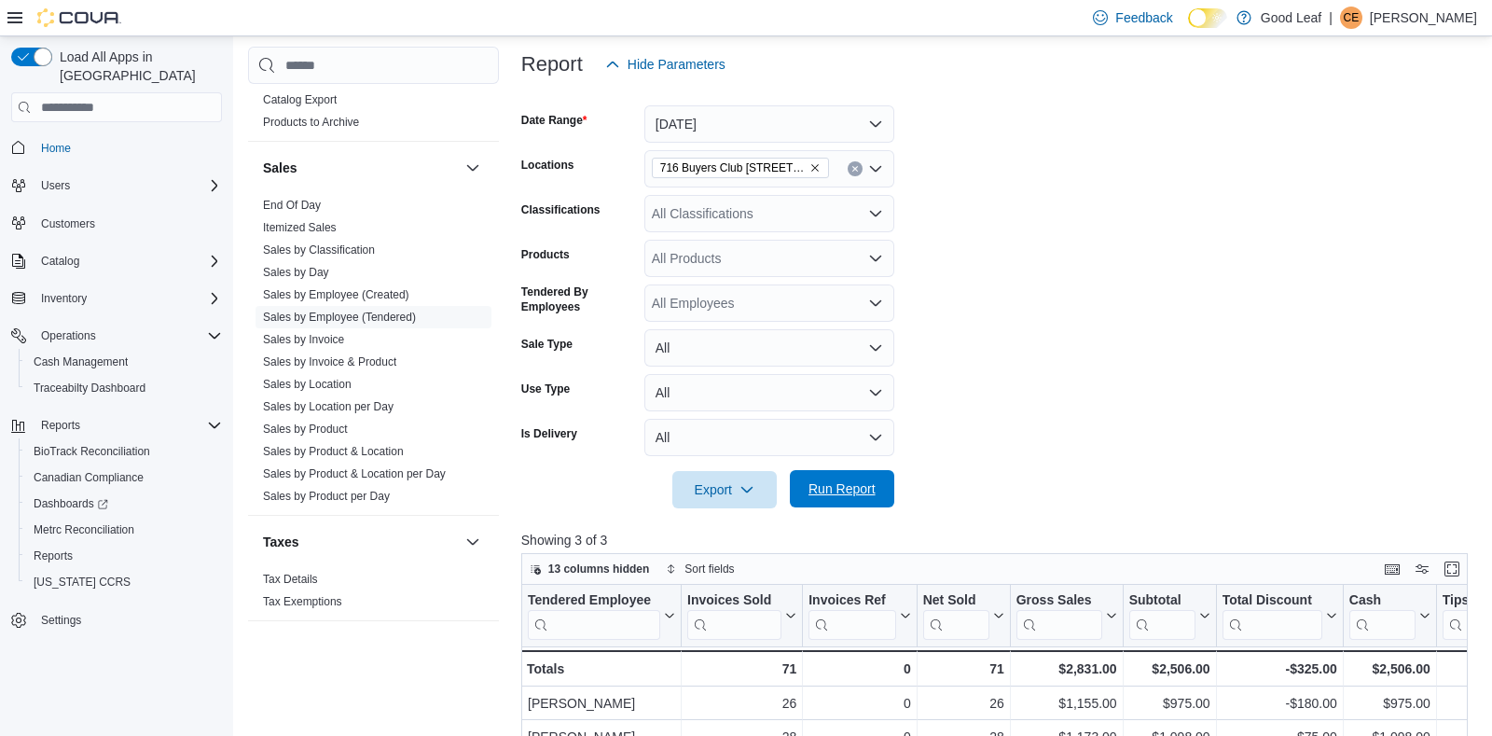
click at [826, 471] on span "Run Report" at bounding box center [842, 488] width 82 height 37
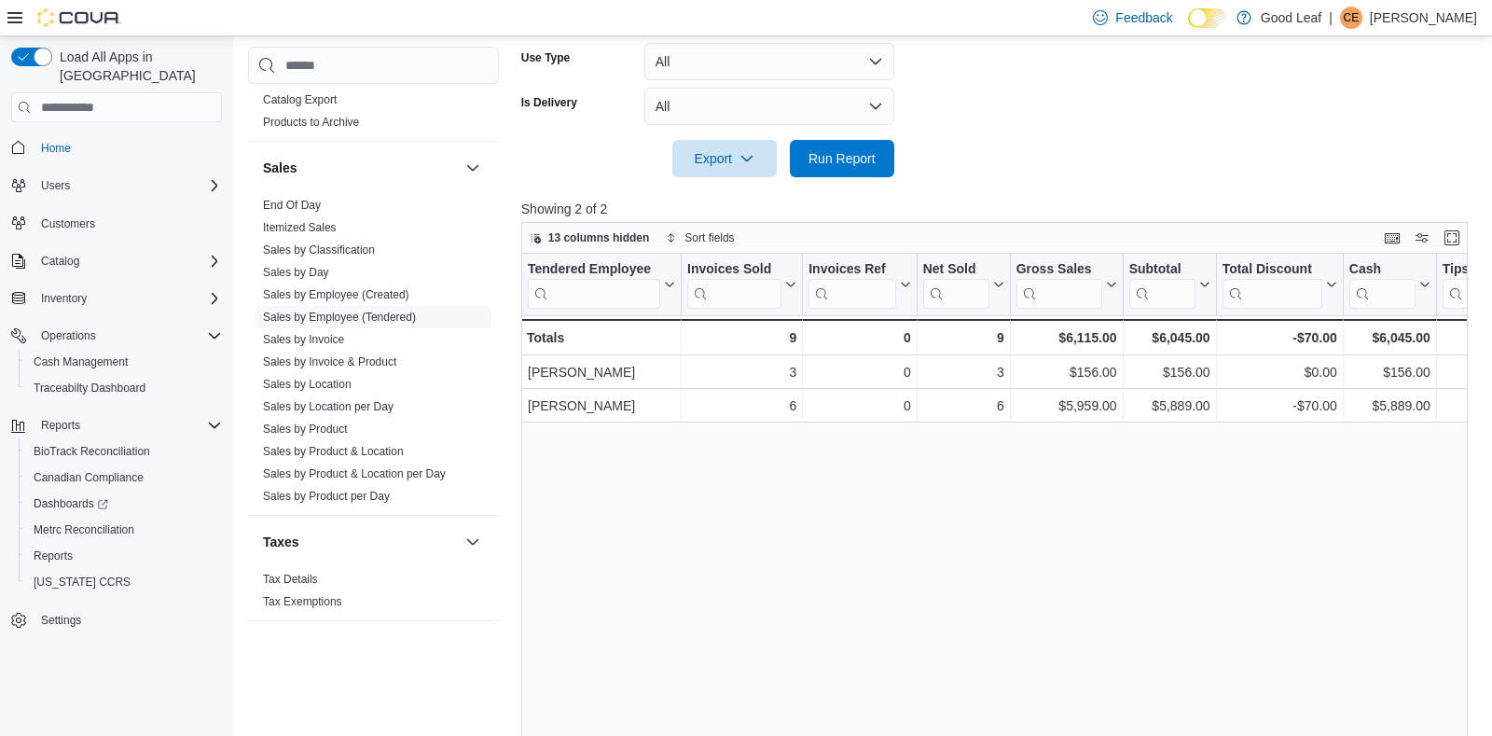
scroll to position [551, 0]
click at [1450, 228] on button "Enter fullscreen" at bounding box center [1452, 237] width 22 height 22
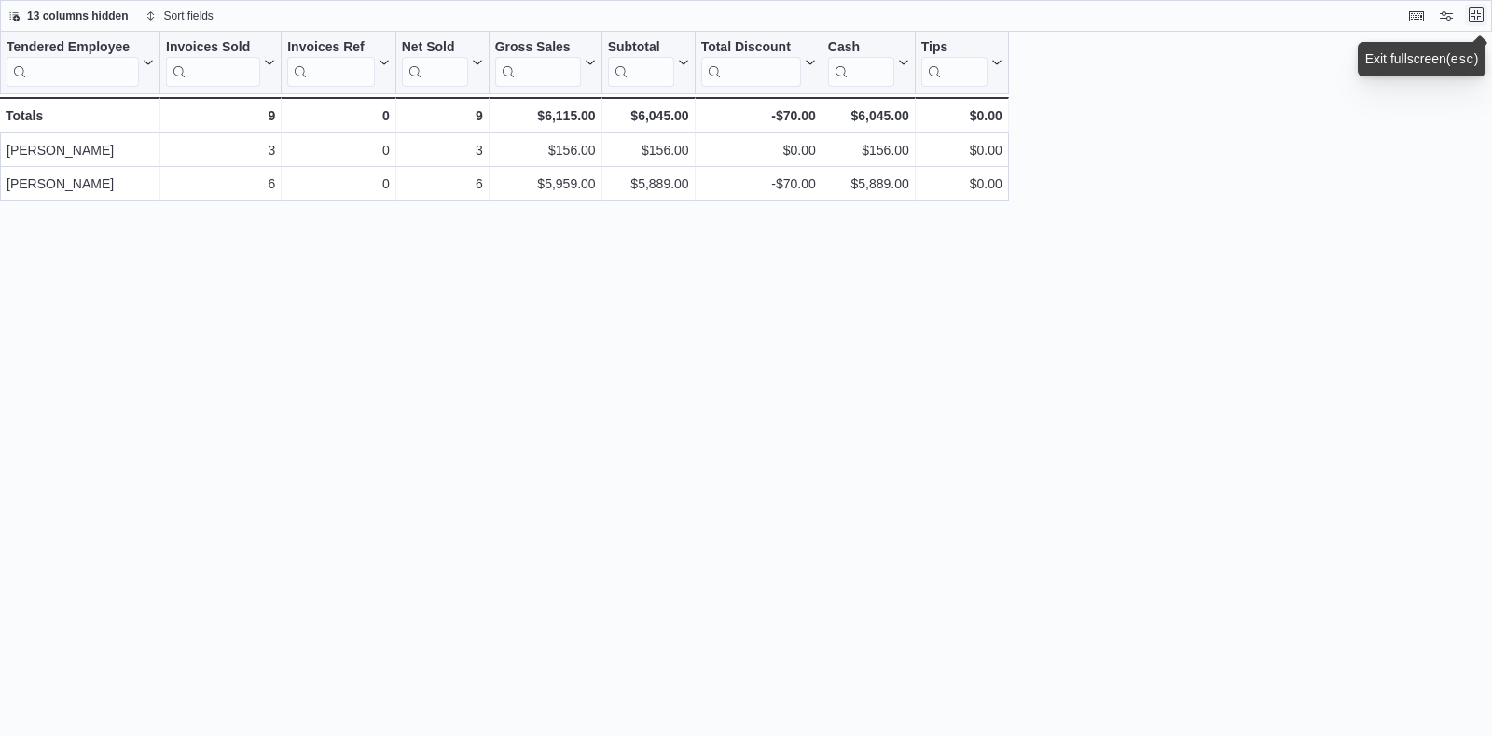
scroll to position [0, 0]
drag, startPoint x: 1477, startPoint y: 16, endPoint x: 1468, endPoint y: 35, distance: 21.7
click at [1477, 14] on button "Exit fullscreen" at bounding box center [1476, 16] width 22 height 22
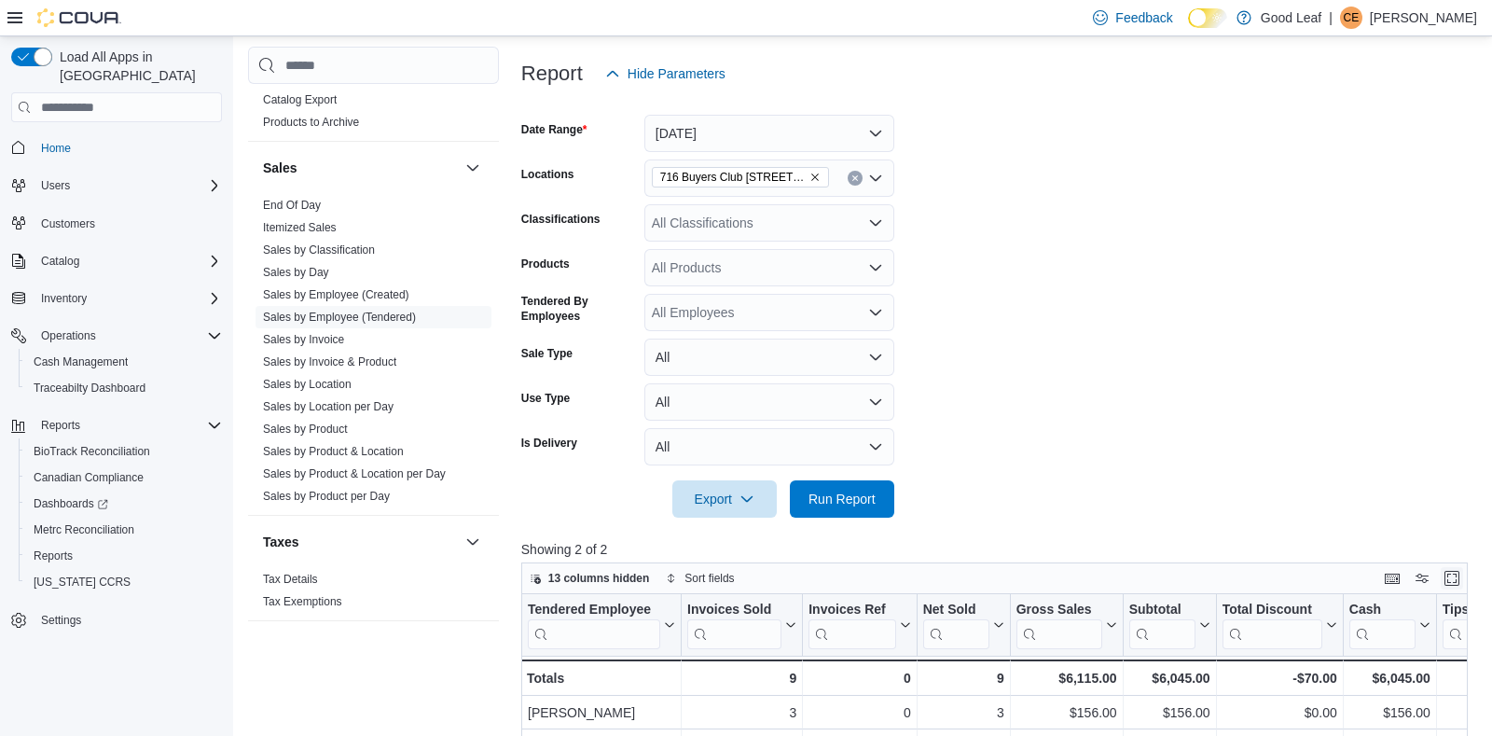
scroll to position [220, 0]
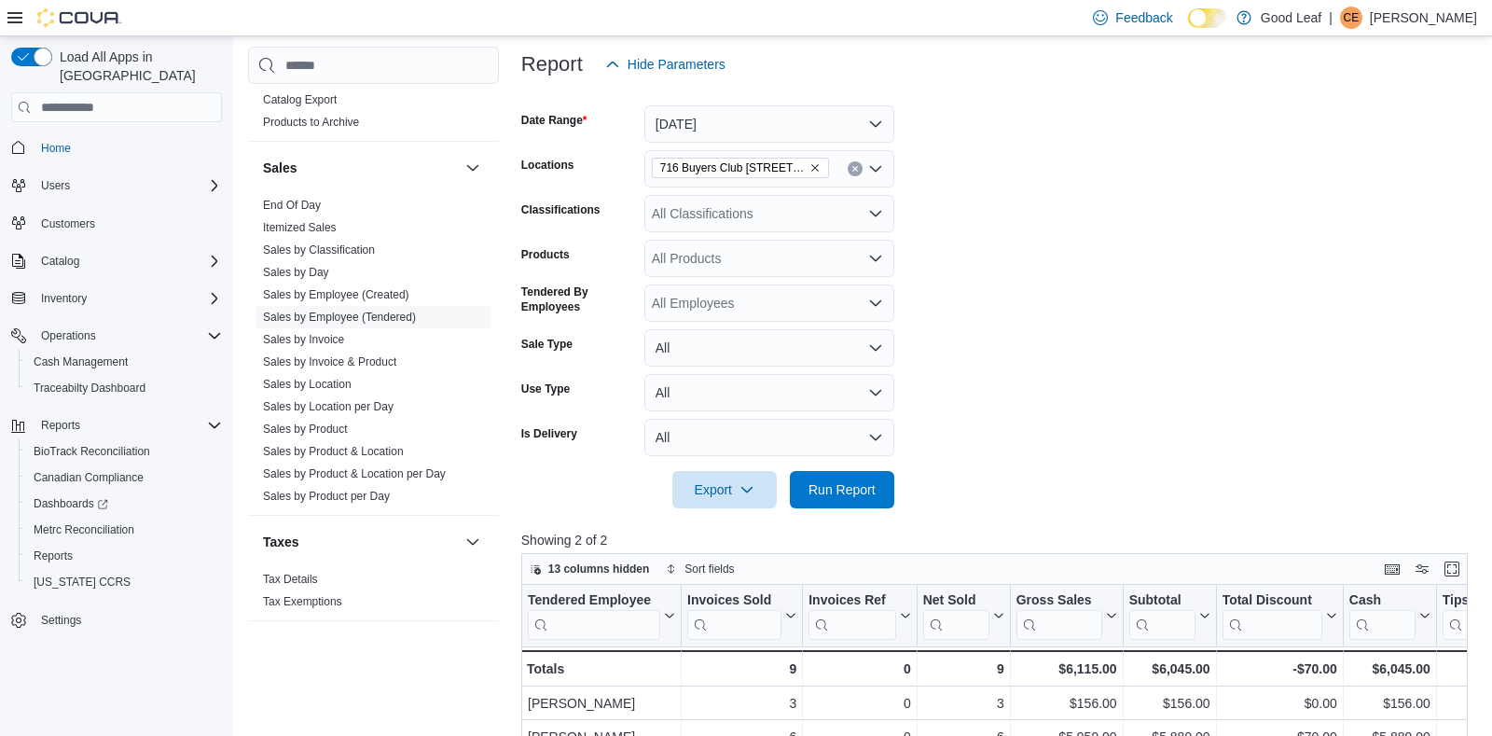
click at [817, 166] on icon "Remove 716 Buyers Club 6665 Route 417, Killbuck from selection in this group" at bounding box center [814, 168] width 7 height 7
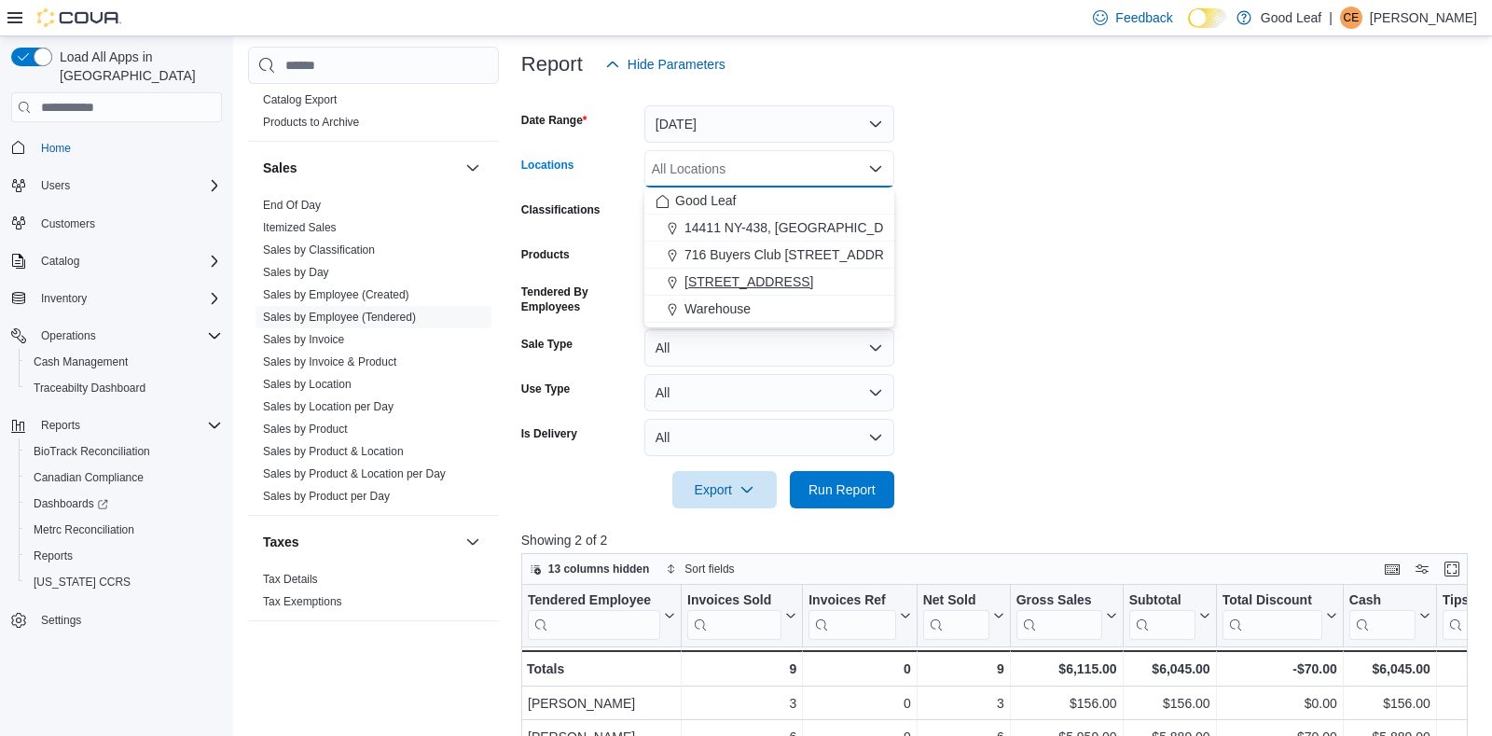
click at [790, 278] on span "[STREET_ADDRESS]" at bounding box center [748, 281] width 129 height 19
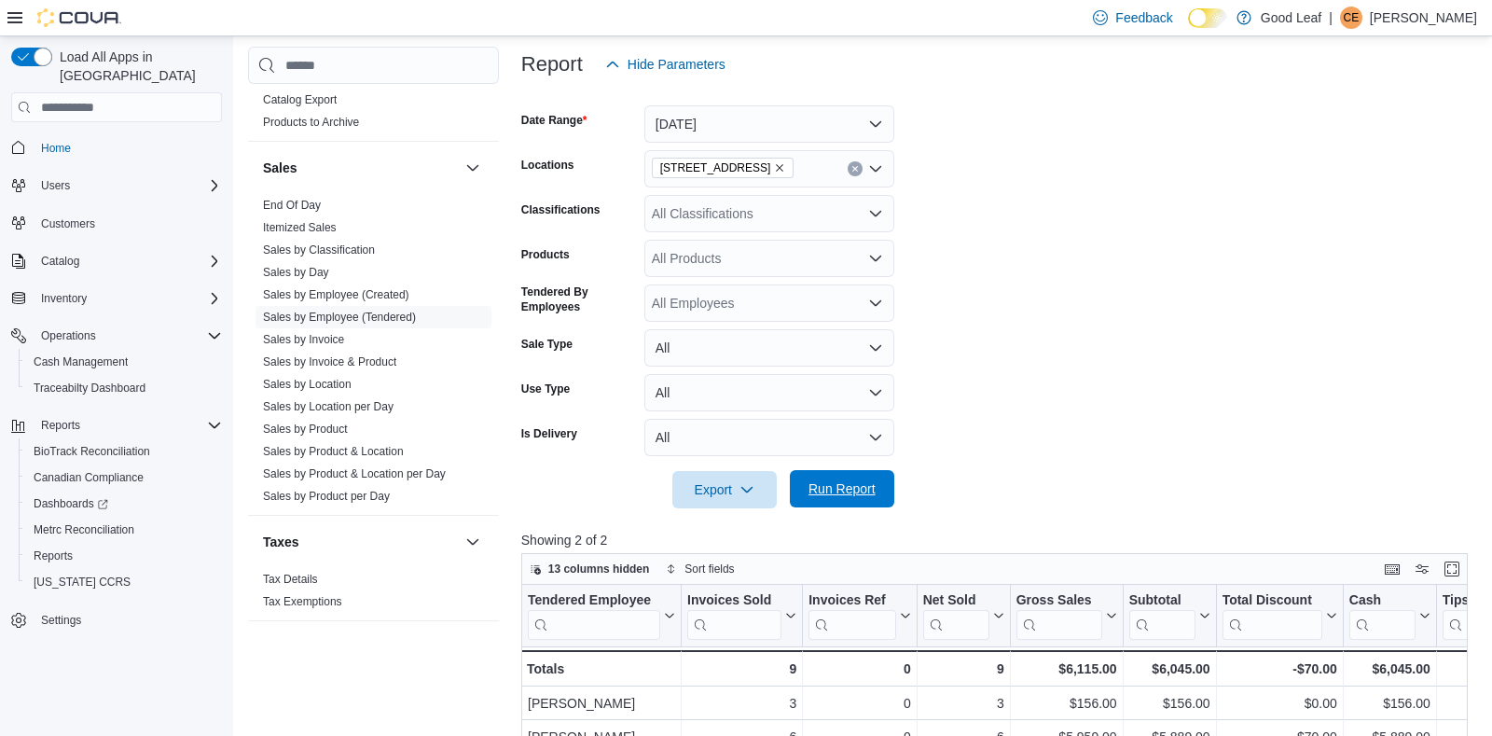
click at [820, 492] on span "Run Report" at bounding box center [841, 488] width 67 height 19
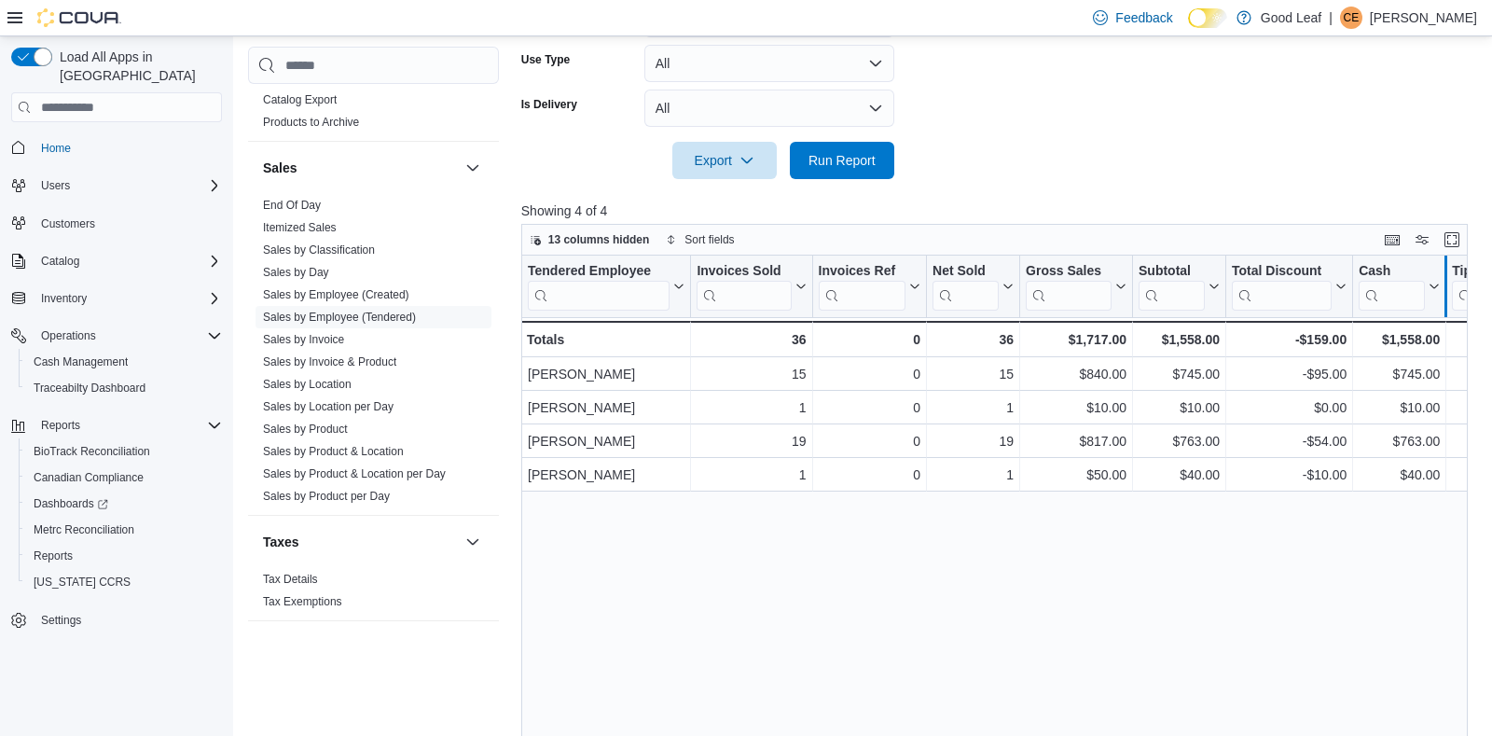
scroll to position [551, 0]
click at [1449, 239] on button "Enter fullscreen" at bounding box center [1452, 237] width 22 height 22
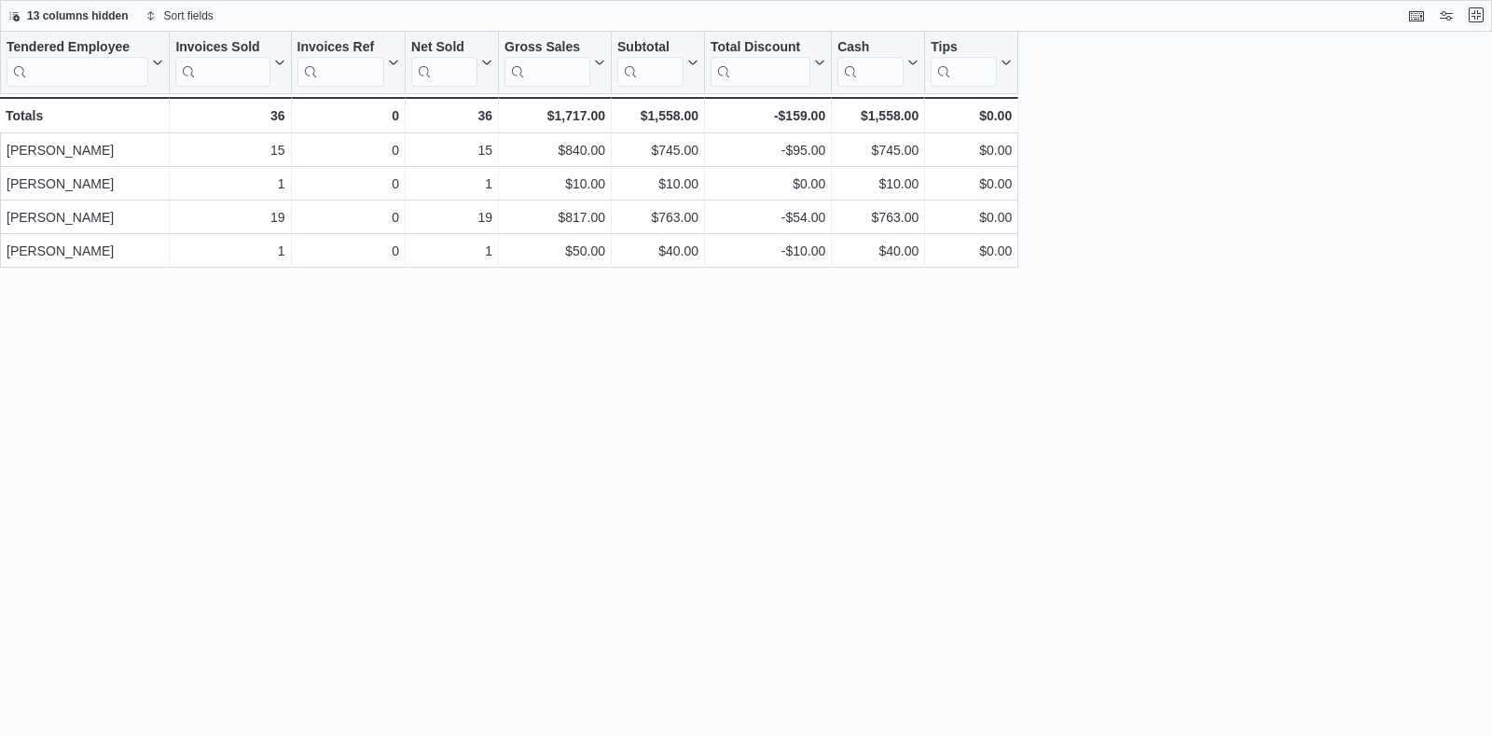
click at [1467, 17] on button "Exit fullscreen" at bounding box center [1476, 15] width 22 height 22
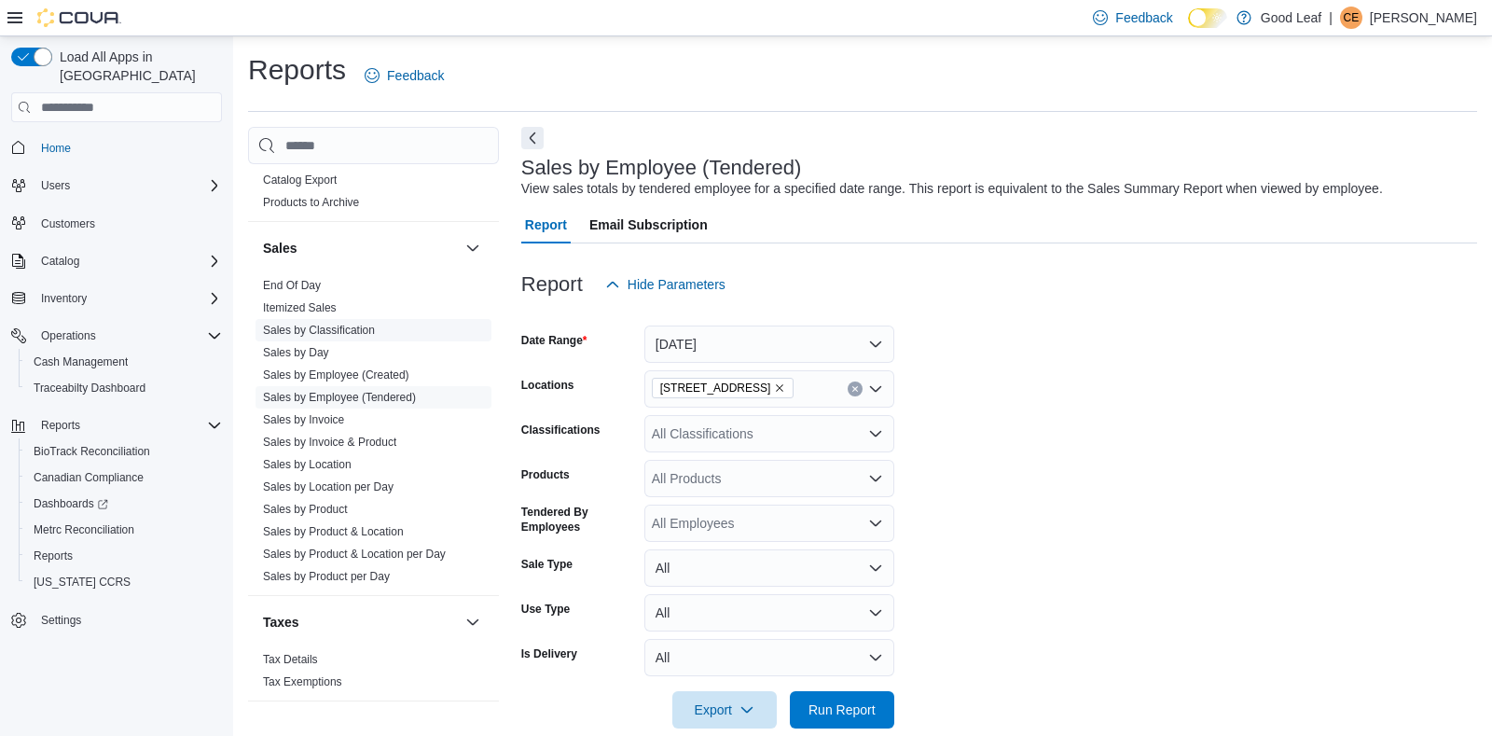
click at [334, 329] on link "Sales by Classification" at bounding box center [319, 330] width 112 height 13
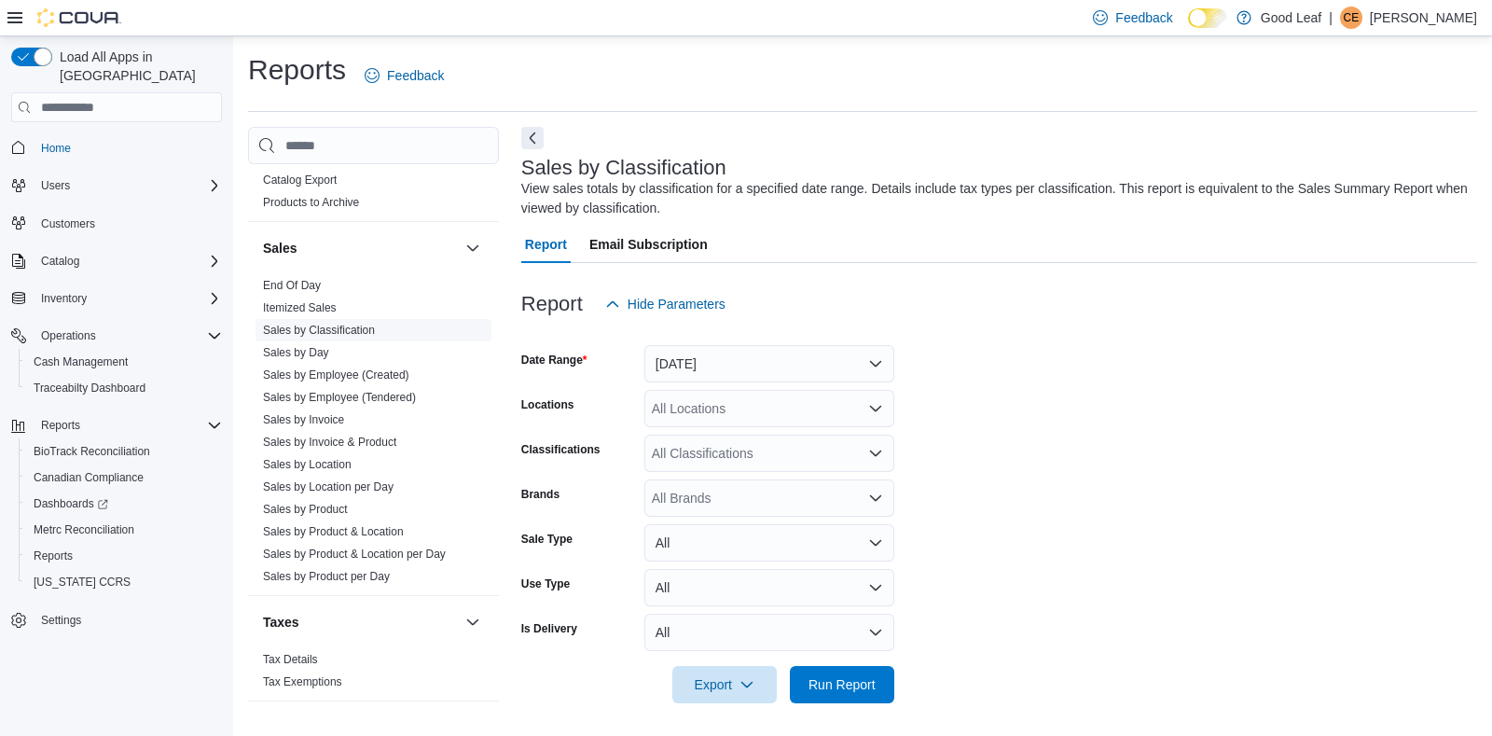
scroll to position [5, 0]
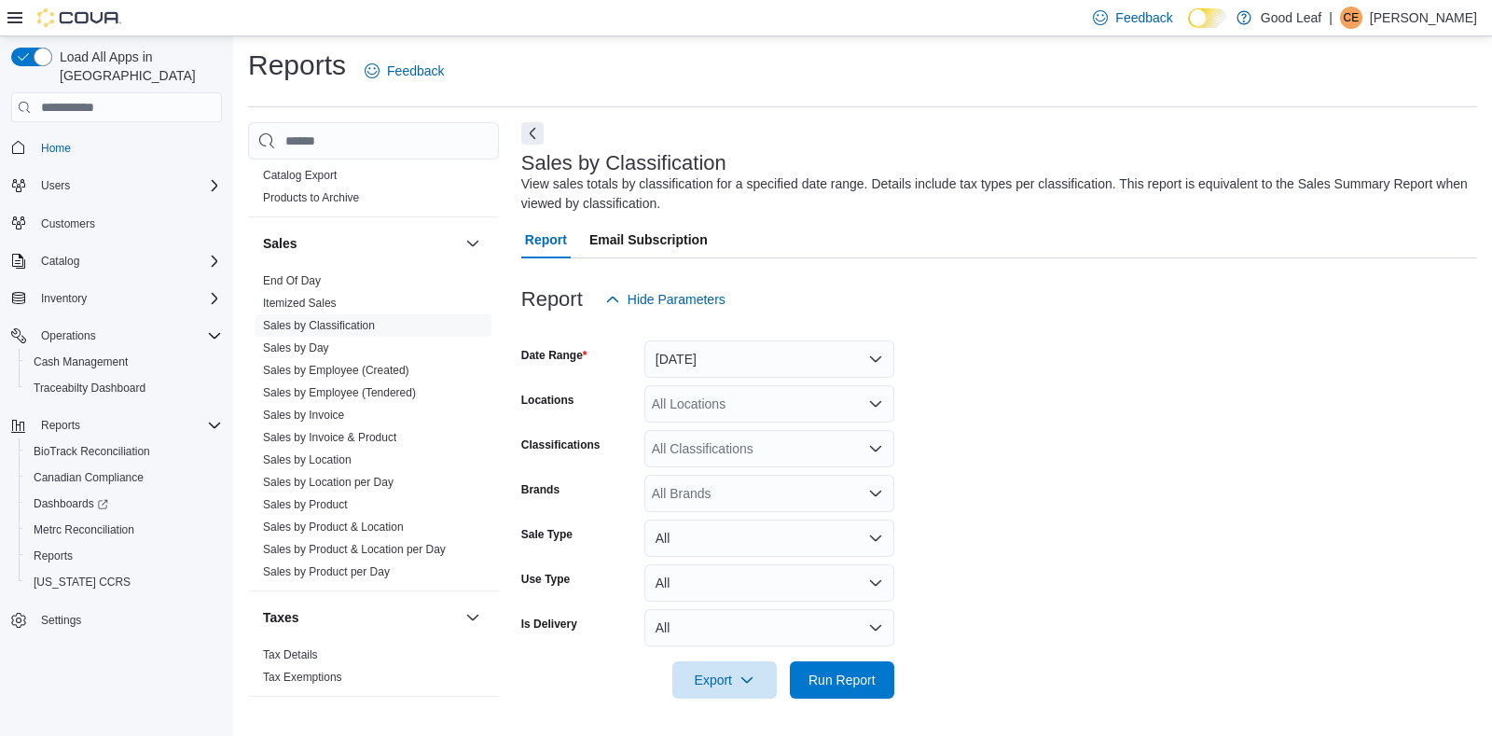
click at [877, 404] on icon "Open list of options" at bounding box center [875, 403] width 15 height 15
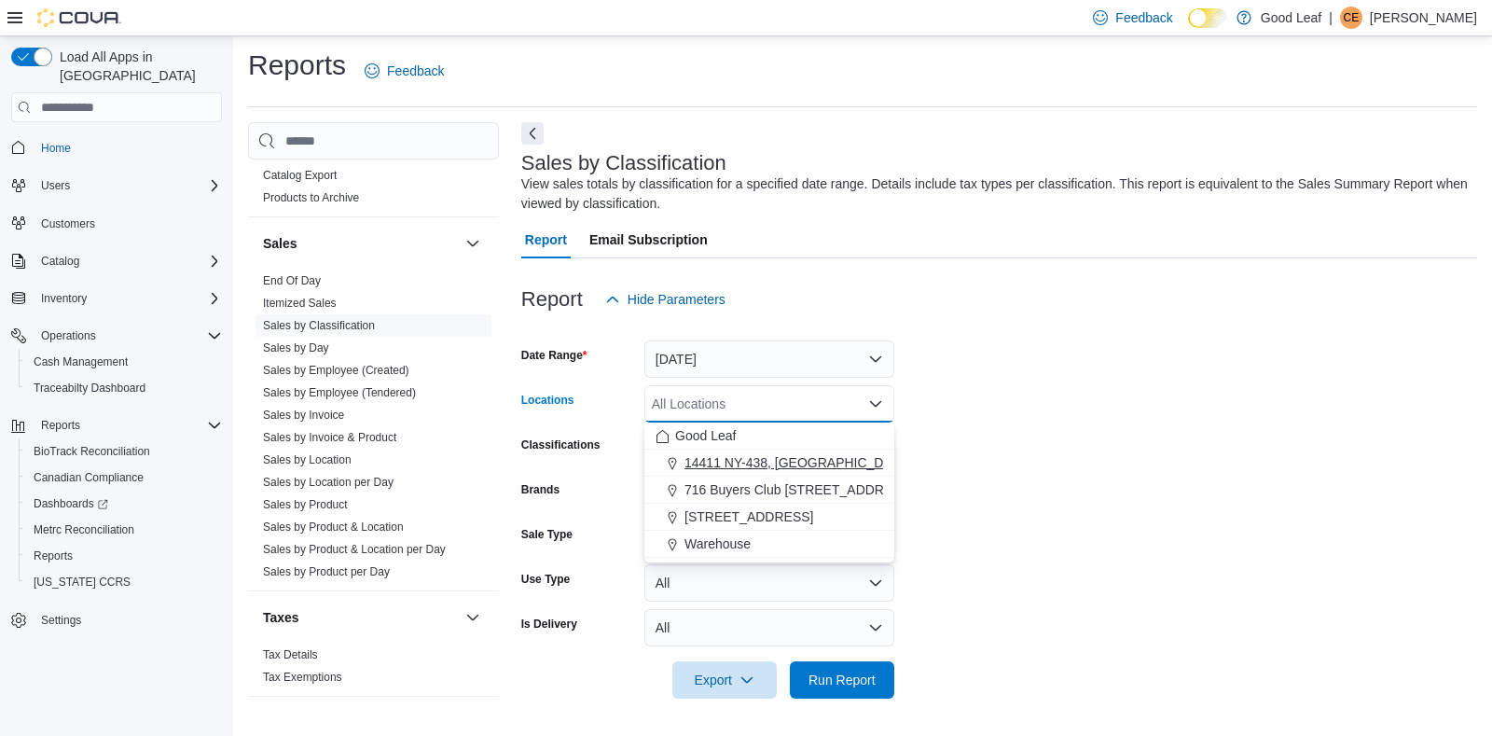
click at [822, 461] on span "14411 NY-438, [GEOGRAPHIC_DATA]" at bounding box center [797, 462] width 227 height 19
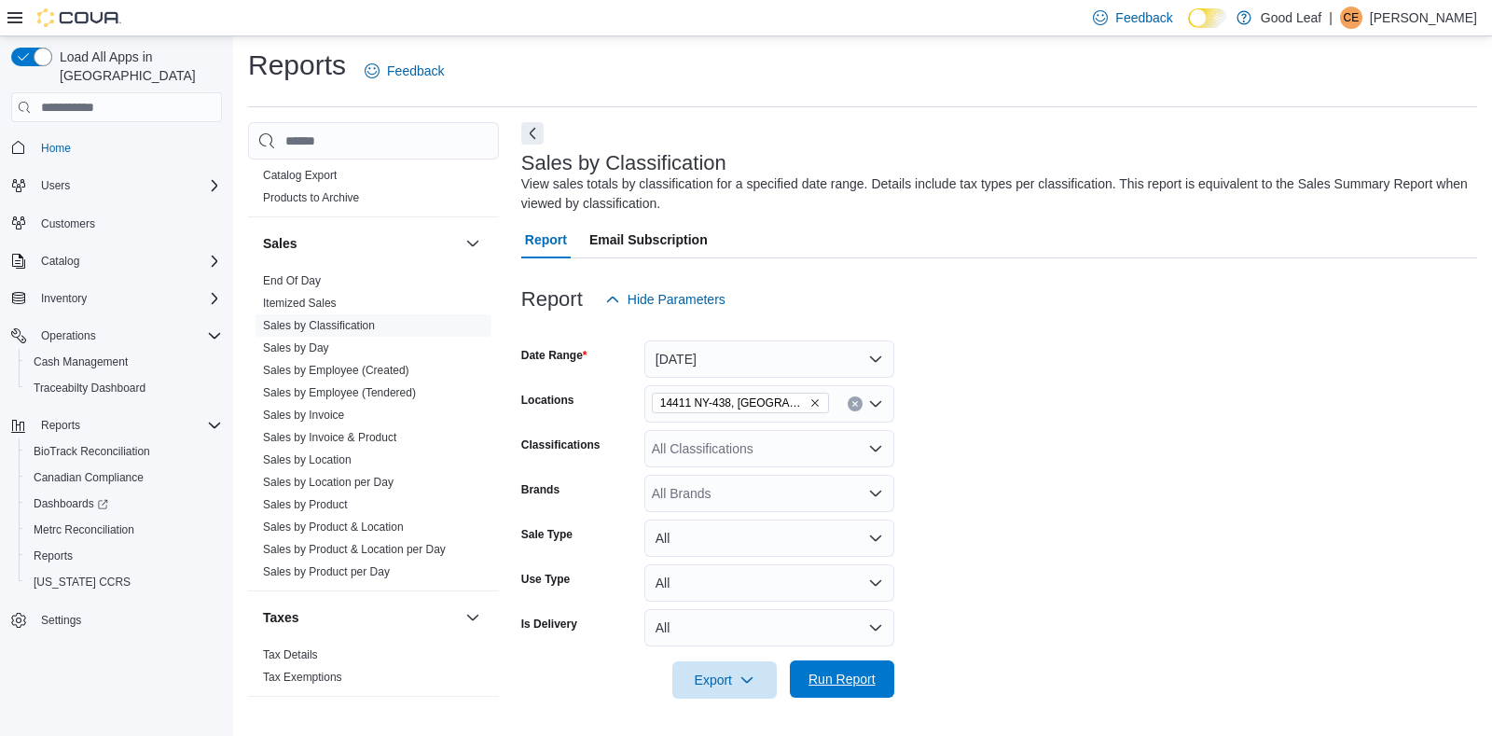
click at [830, 670] on span "Run Report" at bounding box center [842, 678] width 82 height 37
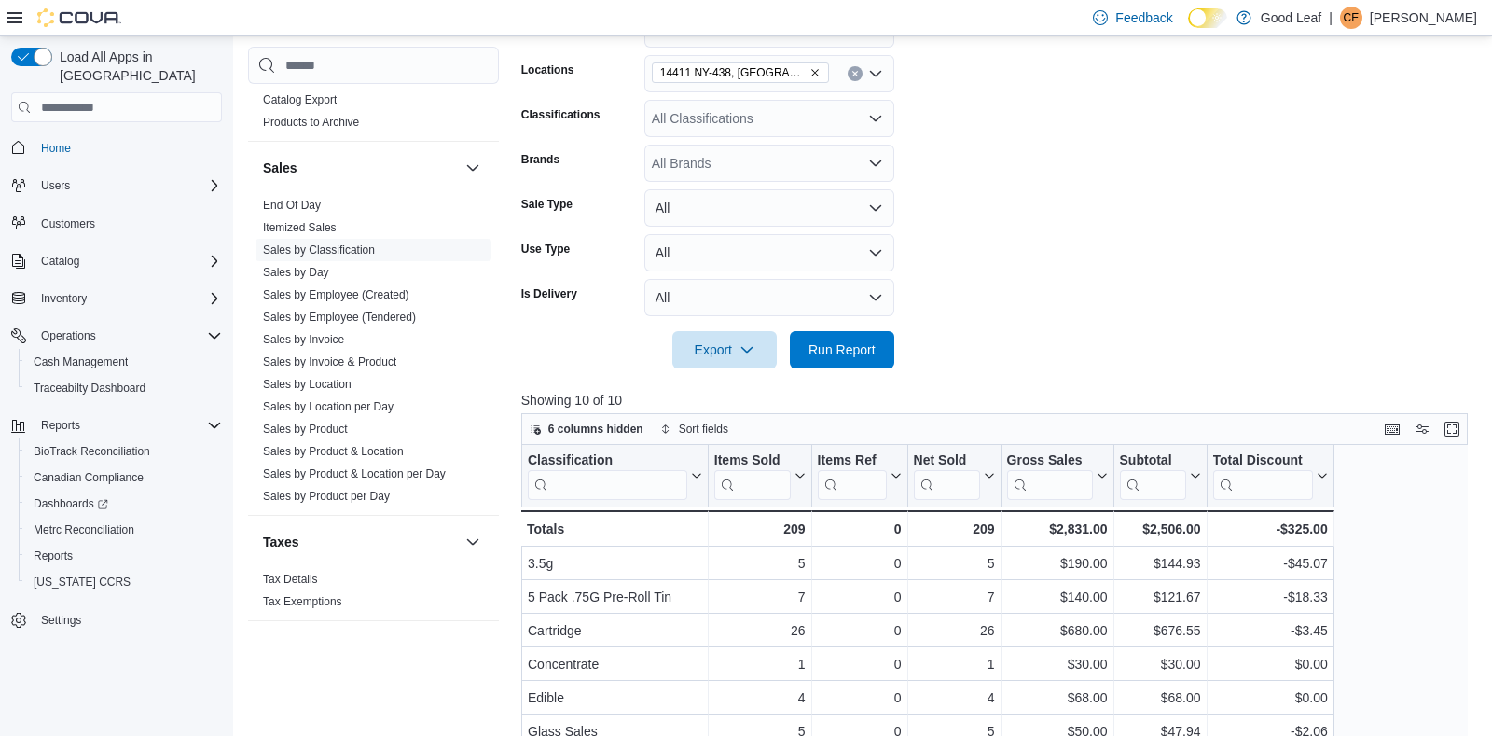
scroll to position [336, 0]
click at [1445, 433] on button "Enter fullscreen" at bounding box center [1452, 427] width 22 height 22
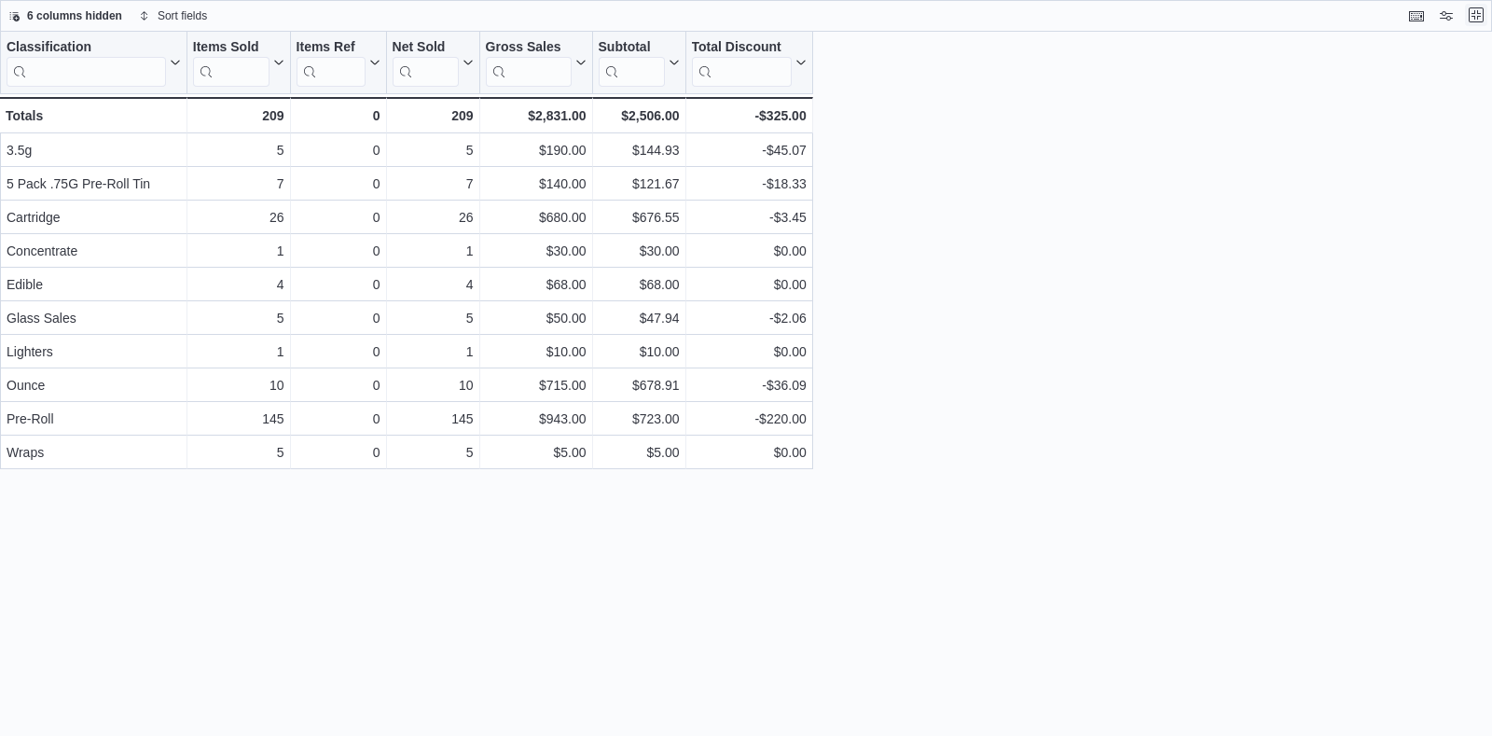
scroll to position [0, 0]
click at [1476, 21] on button "Exit fullscreen" at bounding box center [1476, 15] width 22 height 22
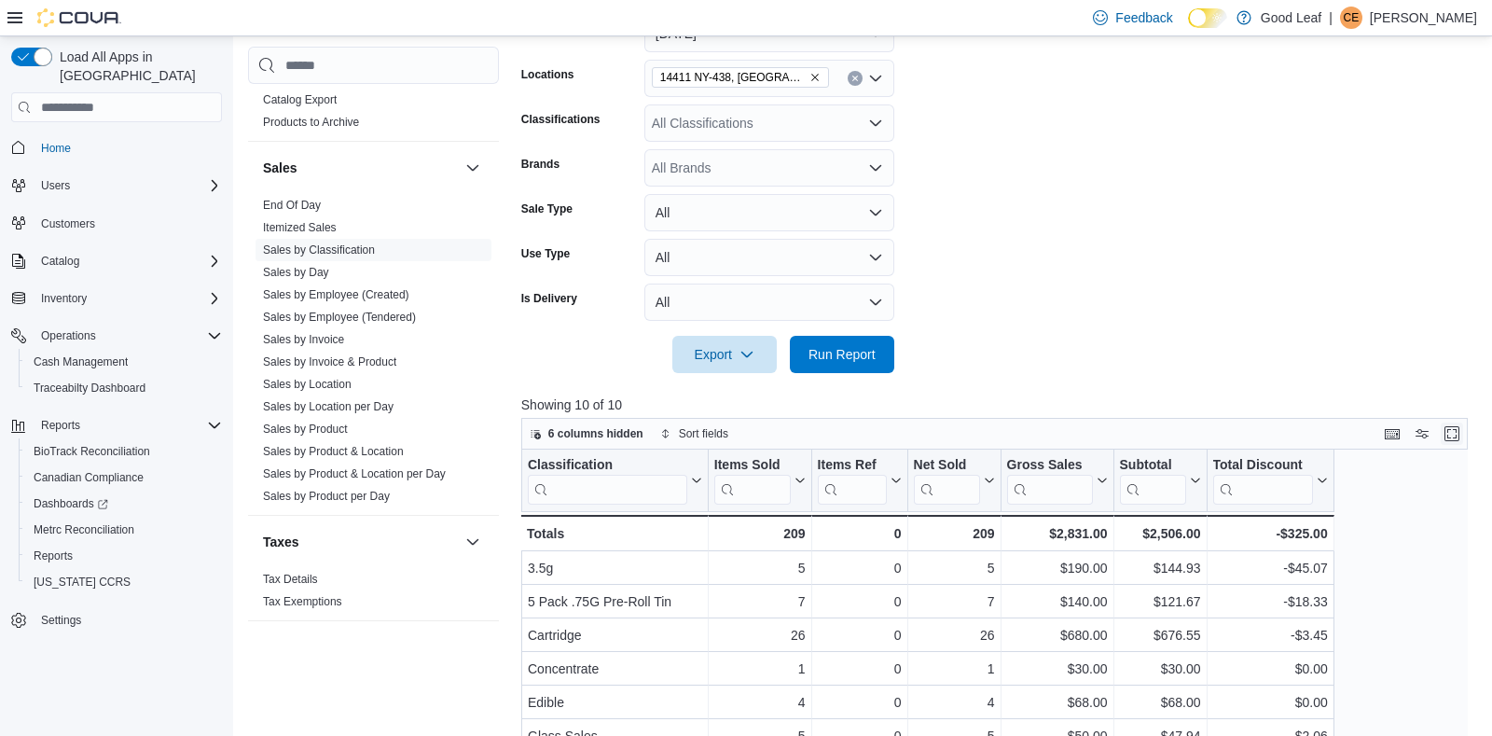
scroll to position [331, 0]
click at [809, 80] on icon "Remove 14411 NY-438, Gowanda from selection in this group" at bounding box center [814, 76] width 11 height 11
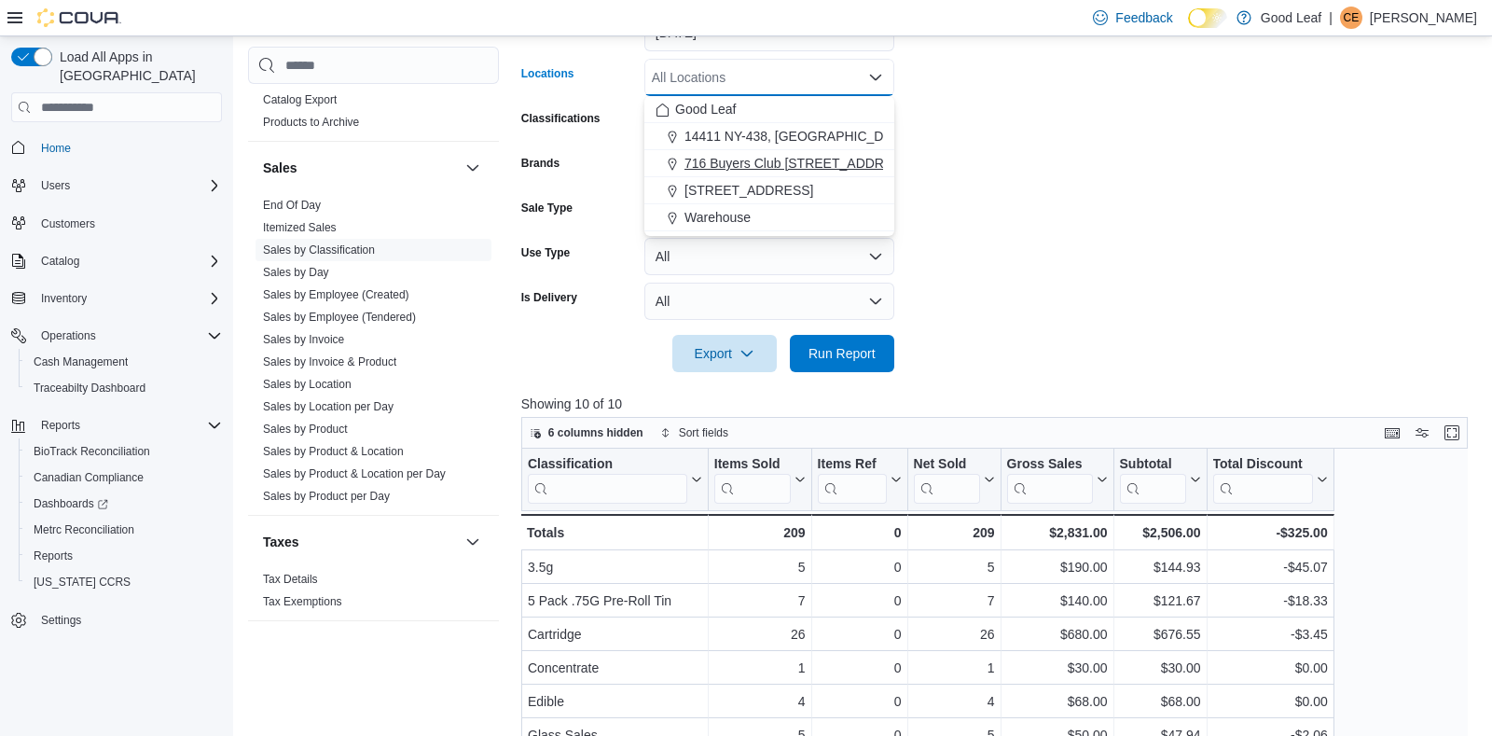
click at [779, 159] on span "716 Buyers Club [STREET_ADDRESS]" at bounding box center [798, 163] width 229 height 19
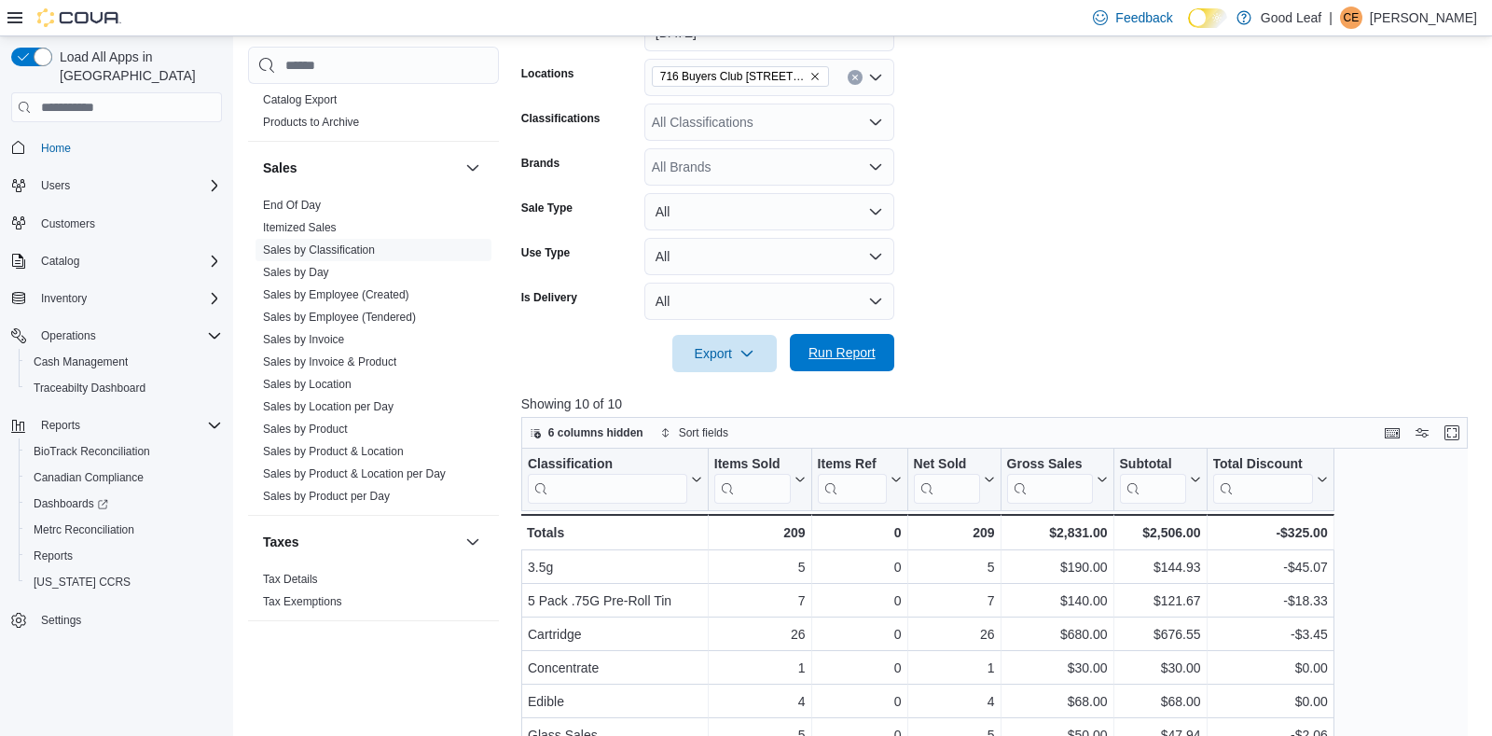
click at [825, 357] on span "Run Report" at bounding box center [841, 352] width 67 height 19
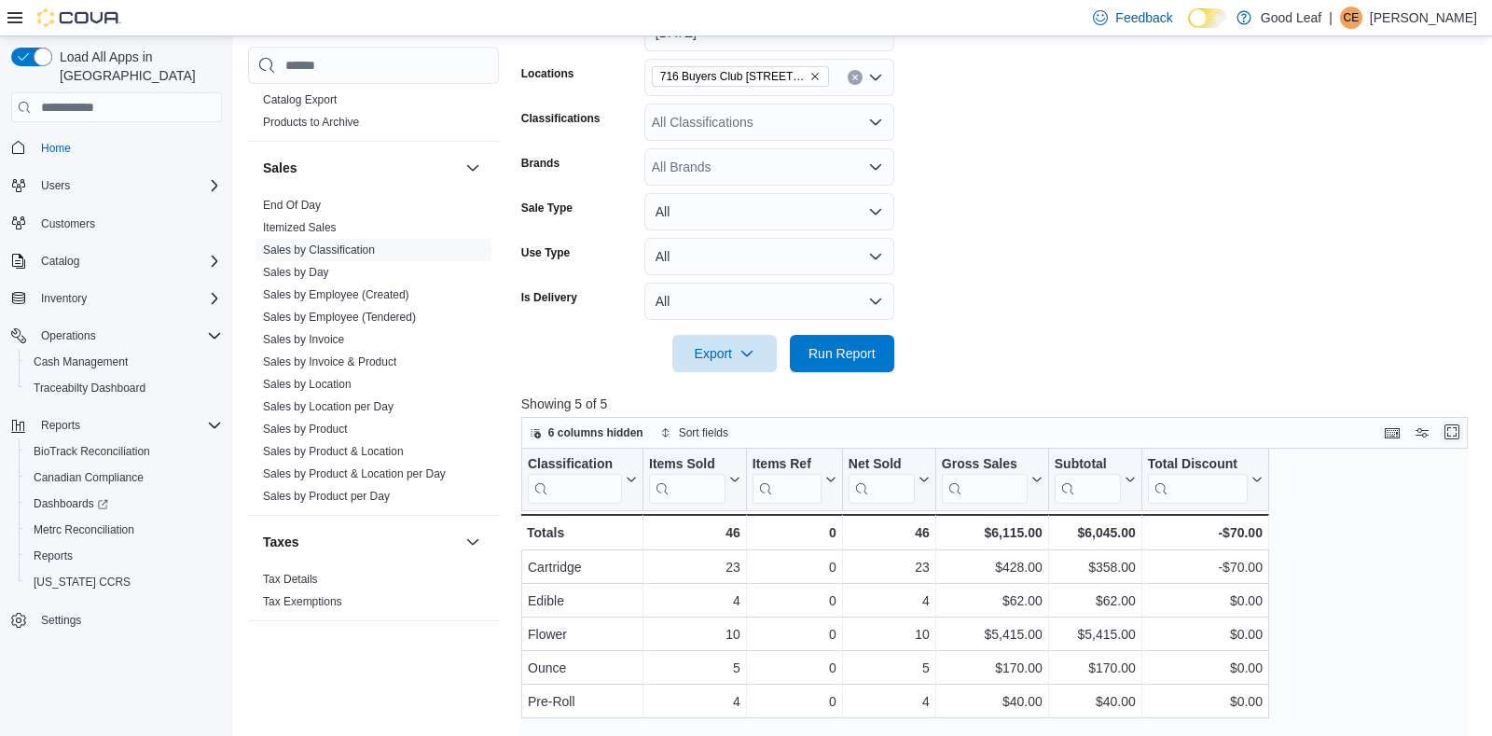
click at [1457, 434] on button "Enter fullscreen" at bounding box center [1452, 432] width 22 height 22
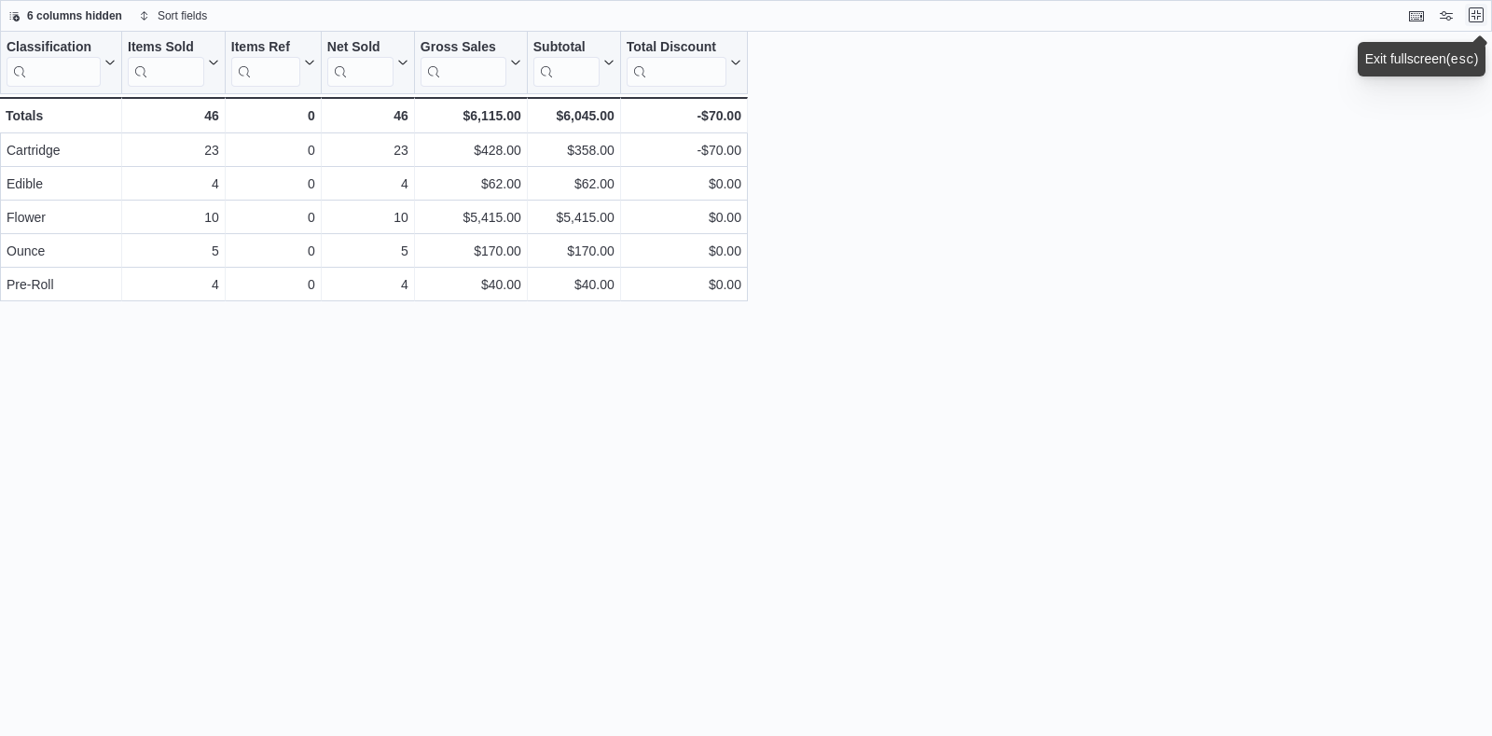
click at [1476, 15] on button "Exit fullscreen" at bounding box center [1476, 15] width 22 height 22
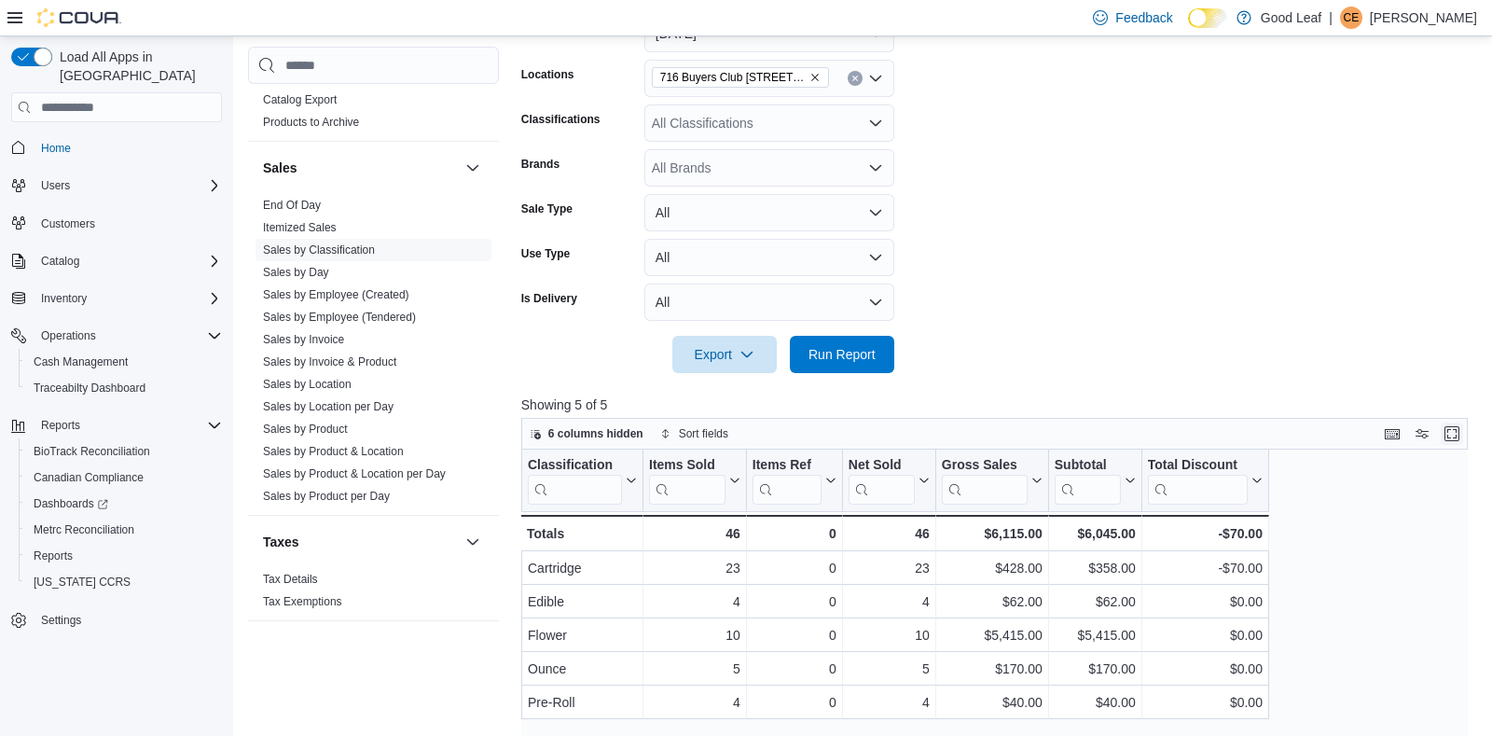
scroll to position [331, 0]
click at [818, 77] on icon "Remove 716 Buyers Club 6665 Route 417, Killbuck from selection in this group" at bounding box center [814, 76] width 11 height 11
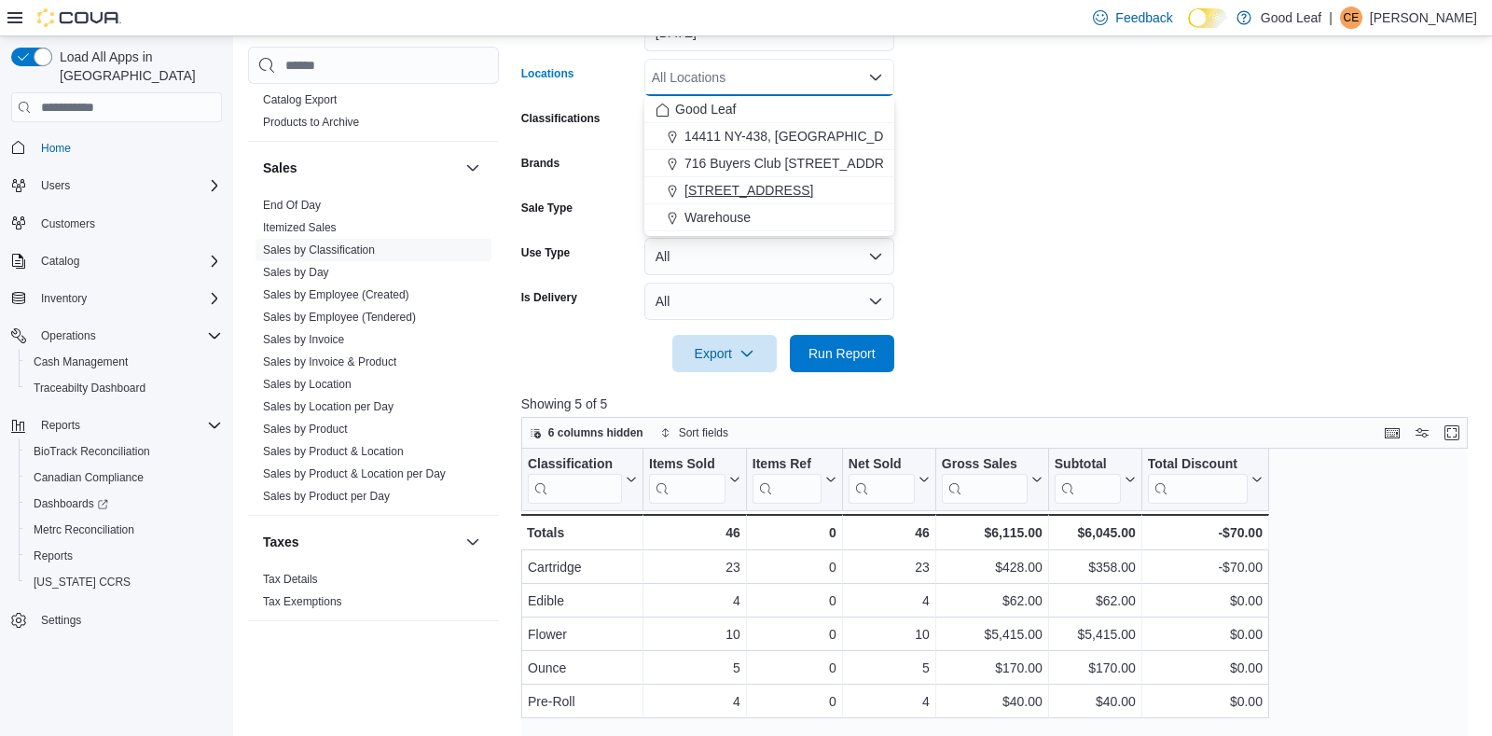
click at [797, 186] on span "[STREET_ADDRESS]" at bounding box center [748, 190] width 129 height 19
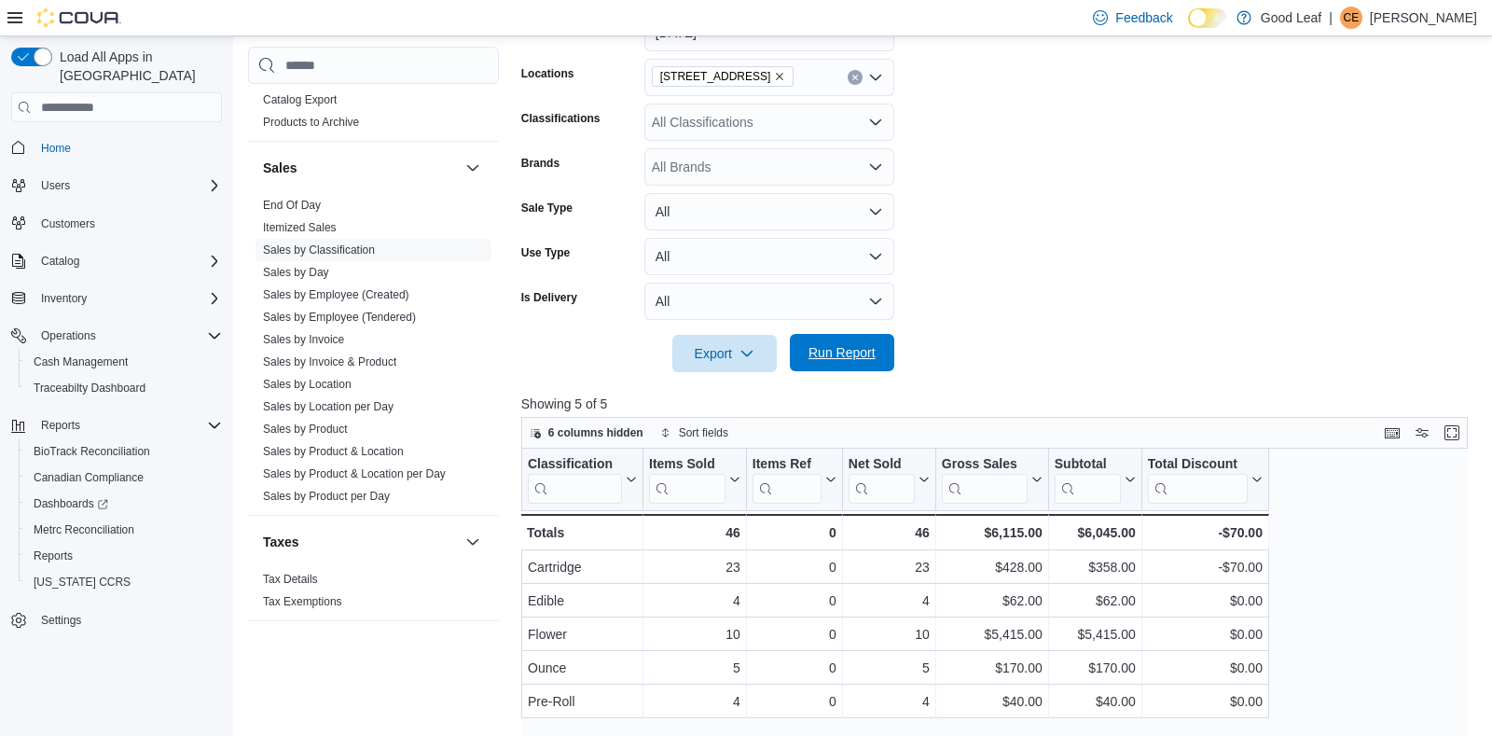
click at [849, 361] on span "Run Report" at bounding box center [841, 352] width 67 height 19
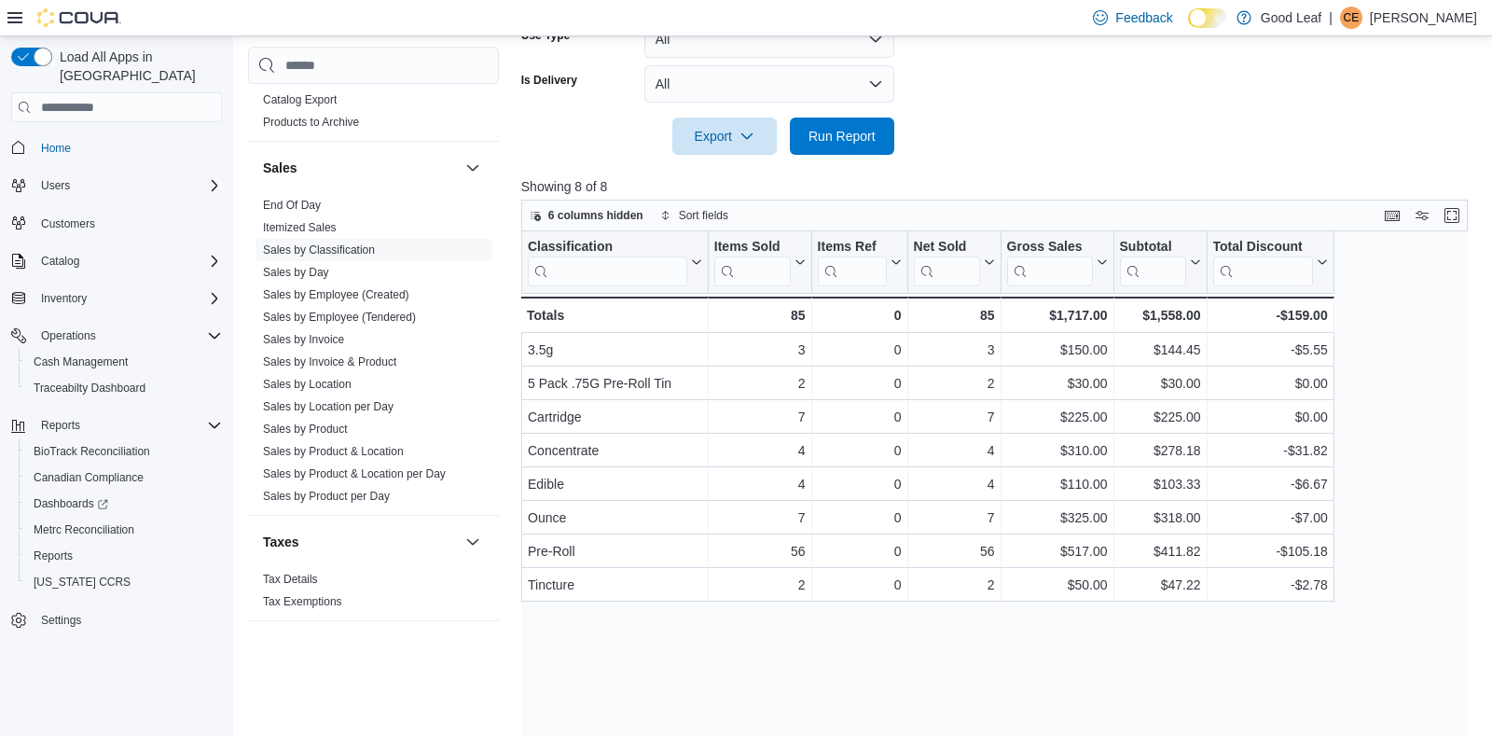
scroll to position [551, 0]
click at [1446, 212] on button "Enter fullscreen" at bounding box center [1452, 211] width 22 height 22
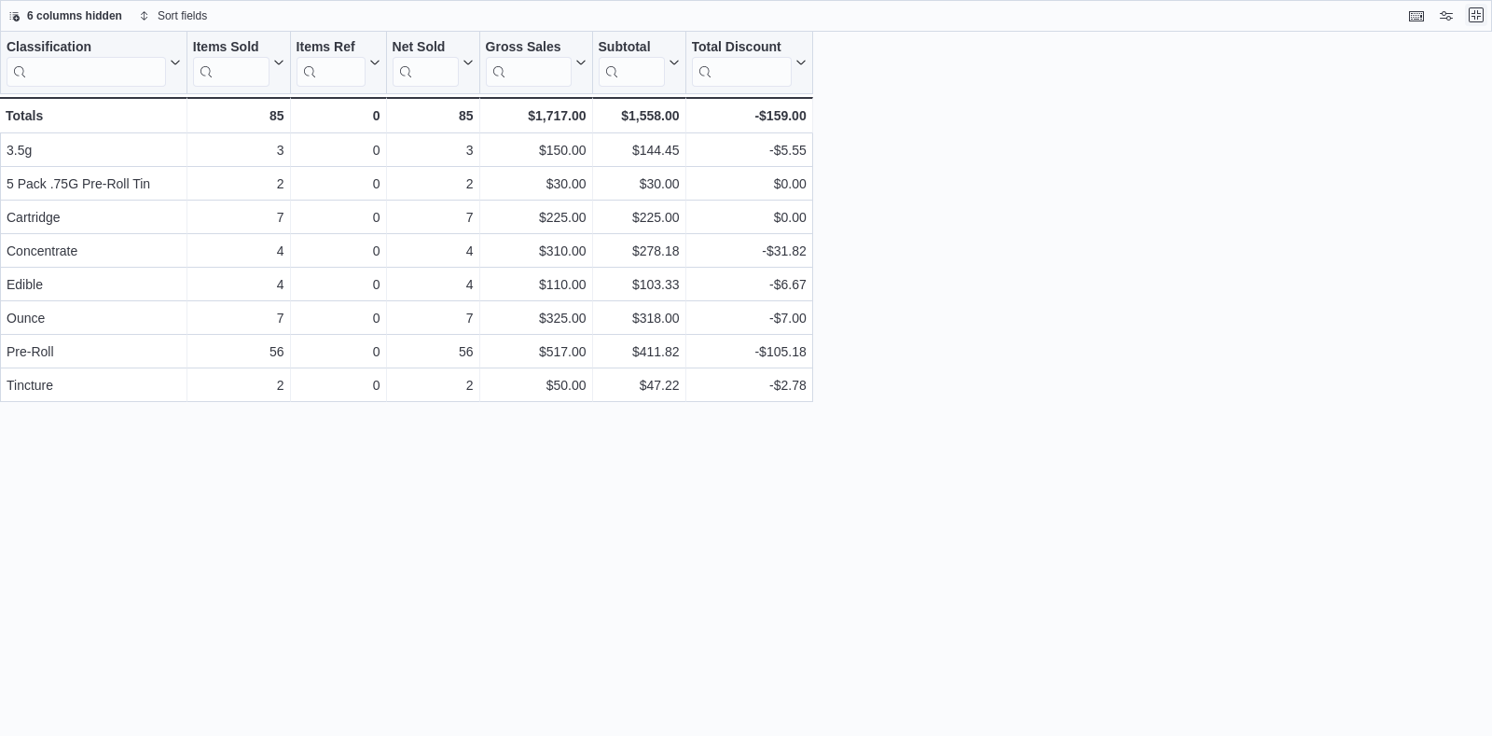
scroll to position [0, 0]
click at [1471, 12] on button "Exit fullscreen" at bounding box center [1476, 15] width 22 height 22
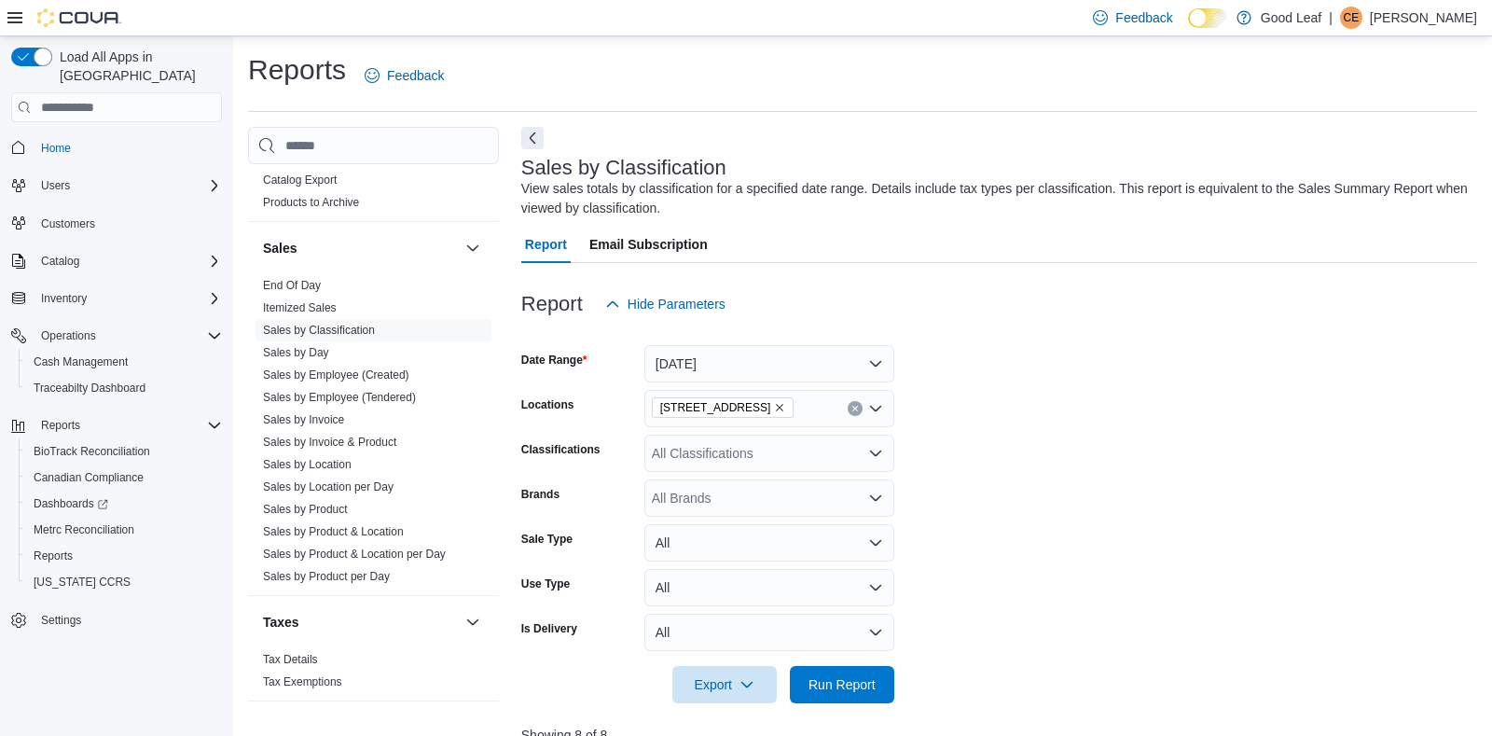
click at [1360, 23] on span "CE" at bounding box center [1352, 18] width 16 height 22
click at [1347, 177] on span "Sign Out" at bounding box center [1357, 179] width 50 height 19
